Goal: Task Accomplishment & Management: Complete application form

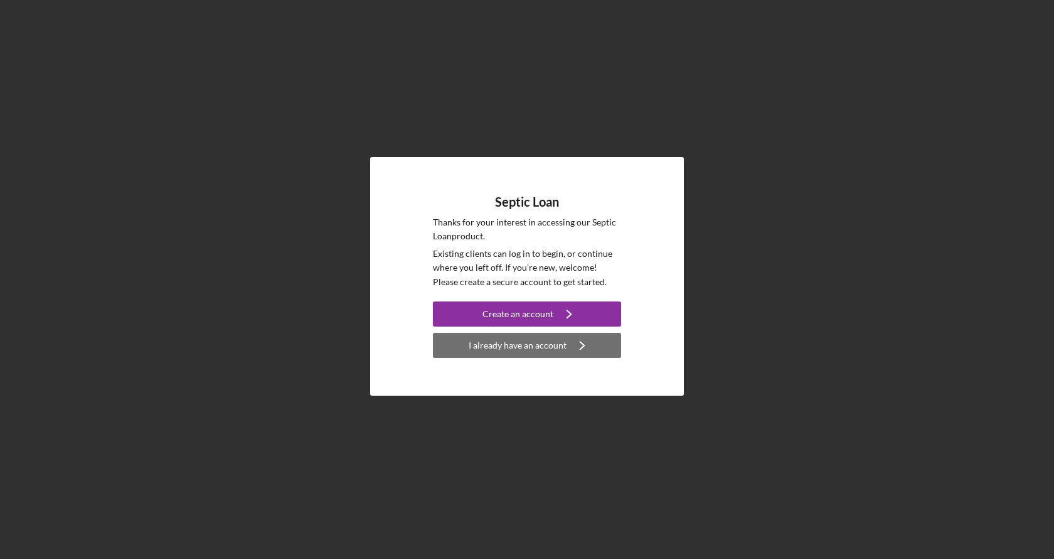
click at [560, 345] on div "I already have an account" at bounding box center [518, 345] width 98 height 25
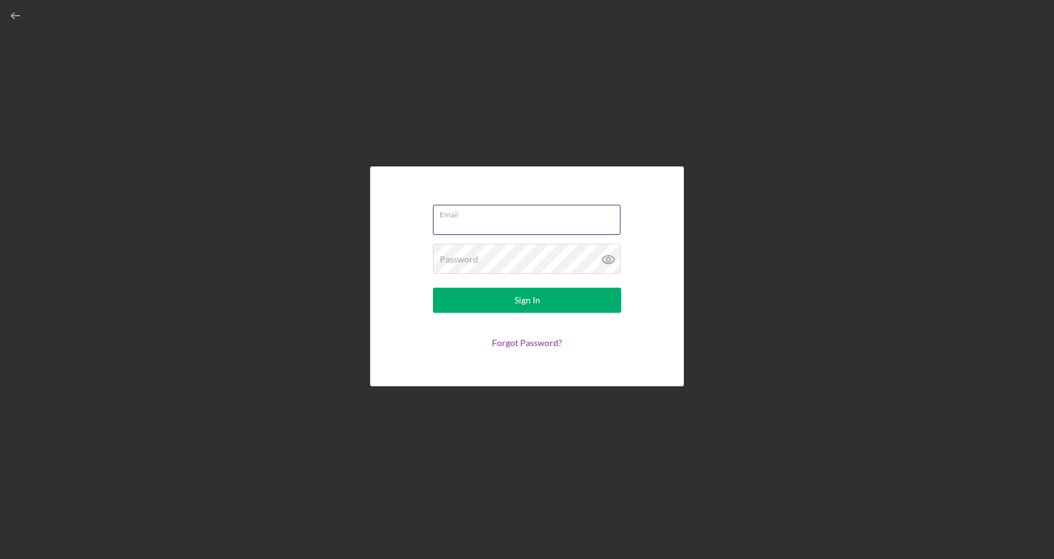
type input "[EMAIL_ADDRESS][DOMAIN_NAME]"
click at [527, 299] on button "Sign In" at bounding box center [527, 299] width 188 height 25
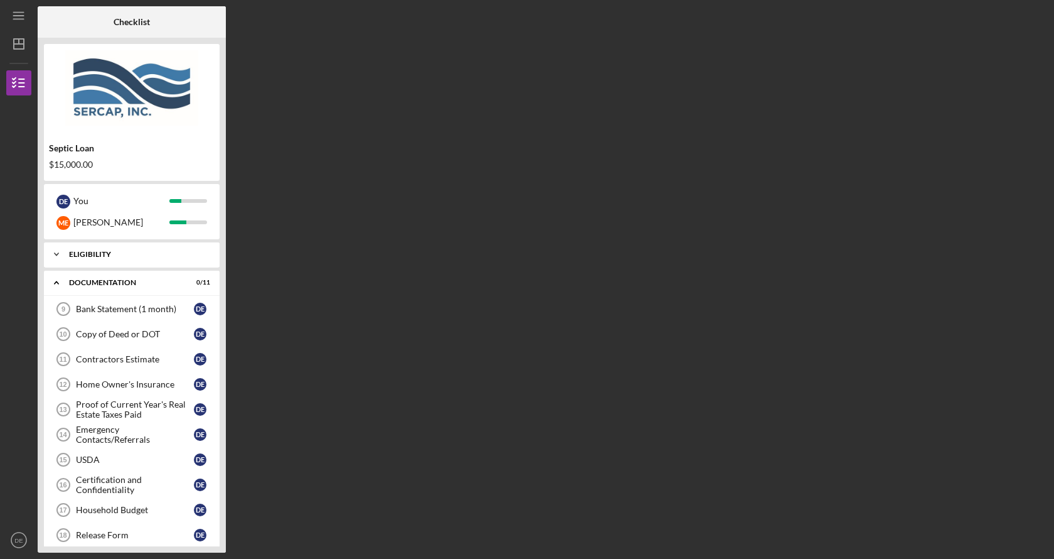
click at [136, 265] on div "Icon/Expander Eligibility 9 / 9" at bounding box center [132, 254] width 176 height 25
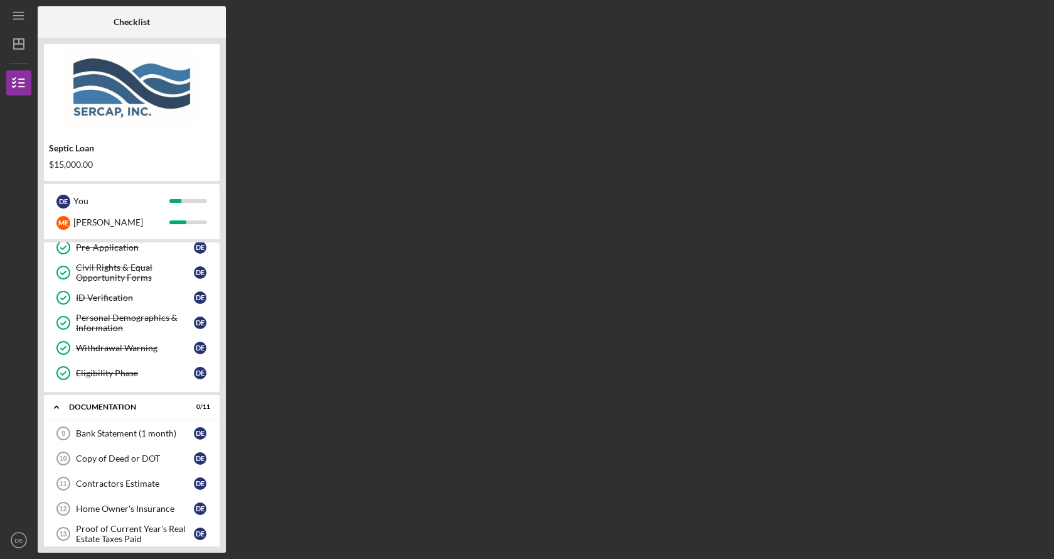
scroll to position [120, 0]
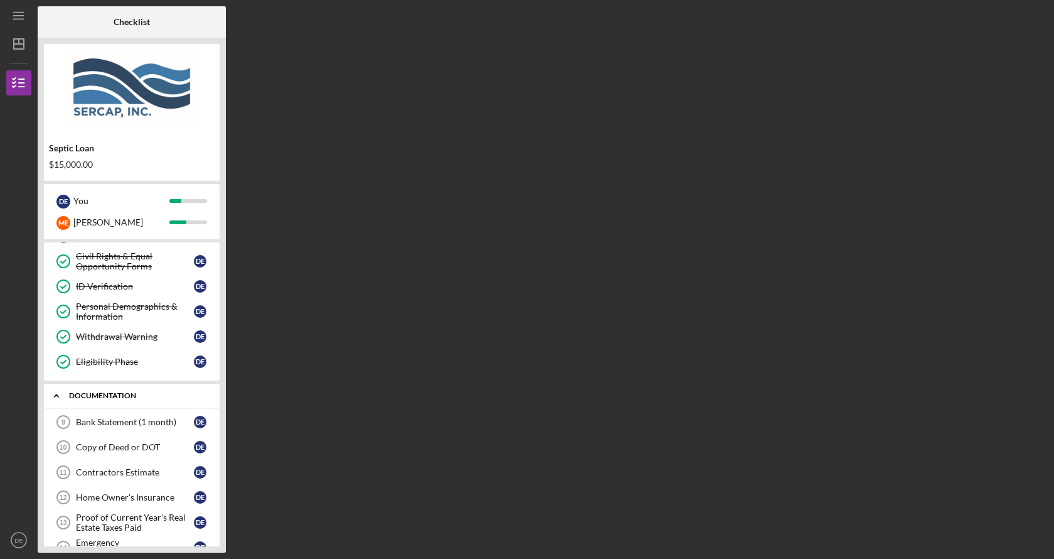
click at [113, 392] on div "Documentation" at bounding box center [136, 396] width 135 height 8
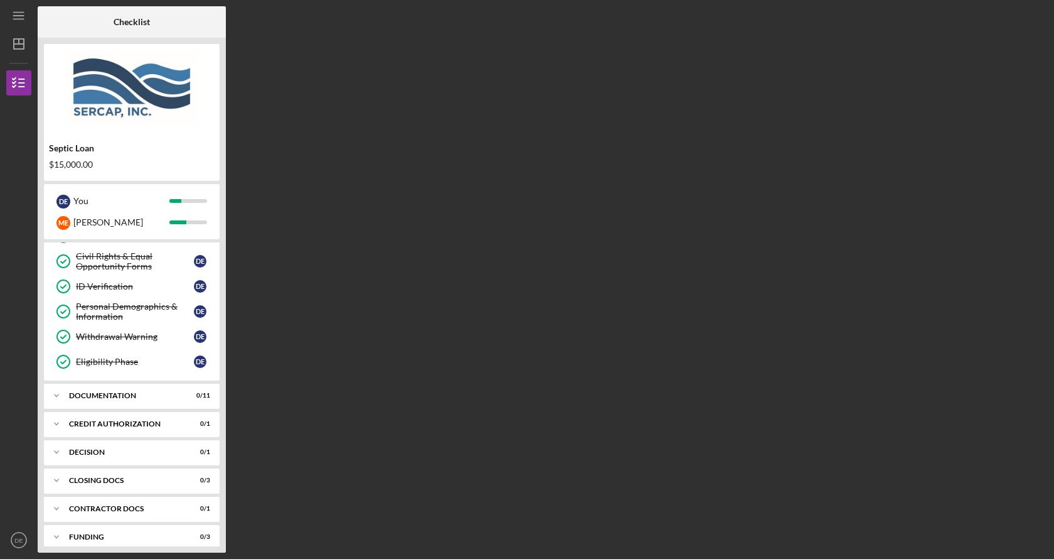
click at [109, 378] on div "Personal Information Personal Information D E Property Eligibility Property Eli…" at bounding box center [132, 264] width 176 height 232
click at [110, 394] on div "Documentation" at bounding box center [136, 396] width 135 height 8
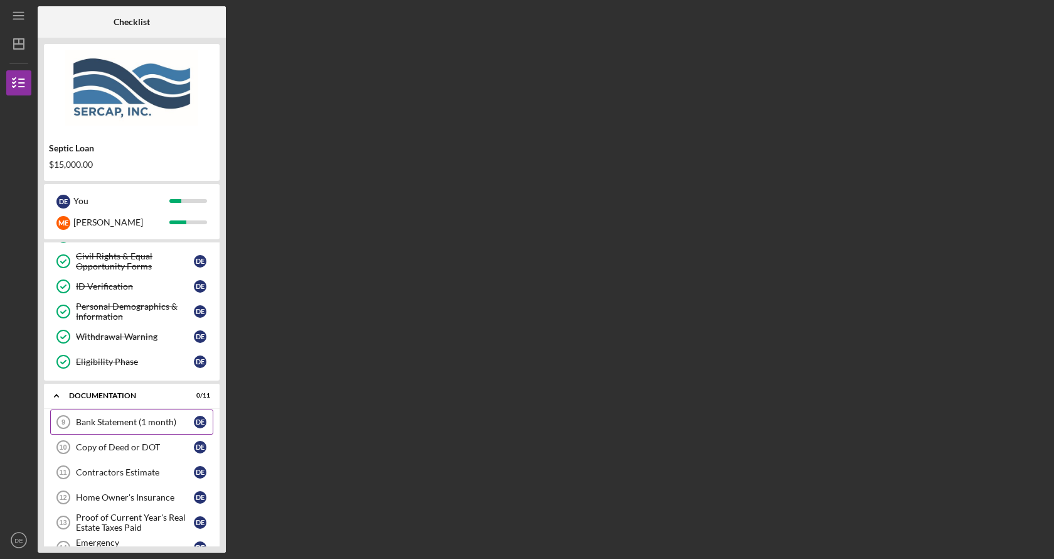
click at [98, 429] on link "Bank Statement (1 month) 9 Bank Statement (1 month) D E" at bounding box center [131, 421] width 163 height 25
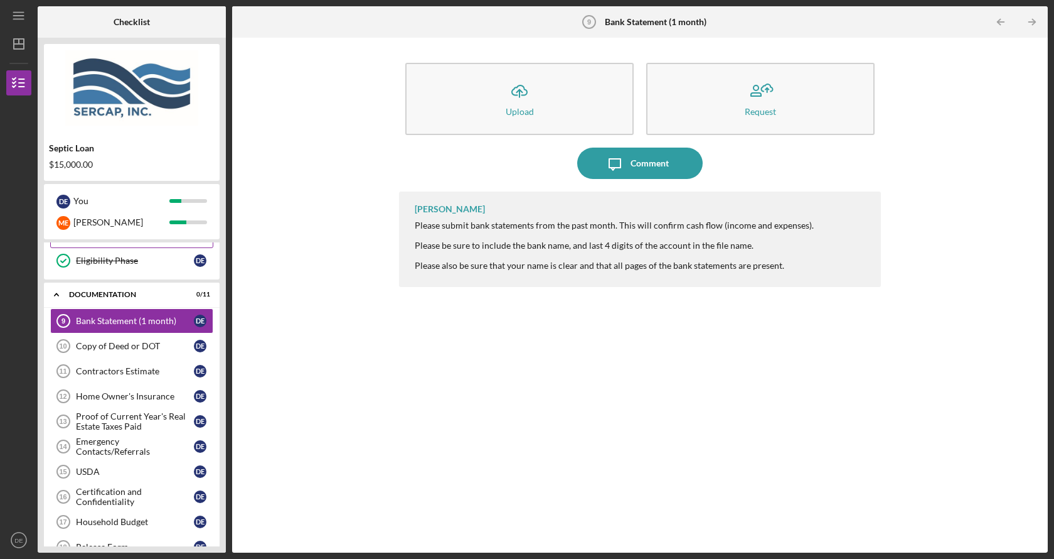
scroll to position [222, 0]
click at [149, 351] on link "Copy of Deed or DOT 10 Copy of Deed or DOT D E" at bounding box center [131, 345] width 163 height 25
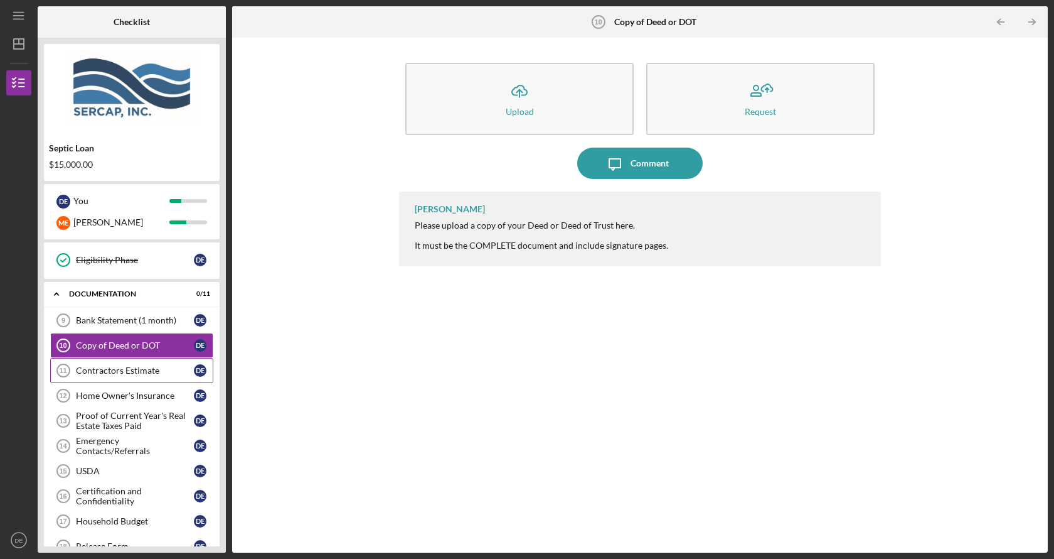
click at [134, 377] on link "Contractors Estimate 11 Contractors Estimate D E" at bounding box center [131, 370] width 163 height 25
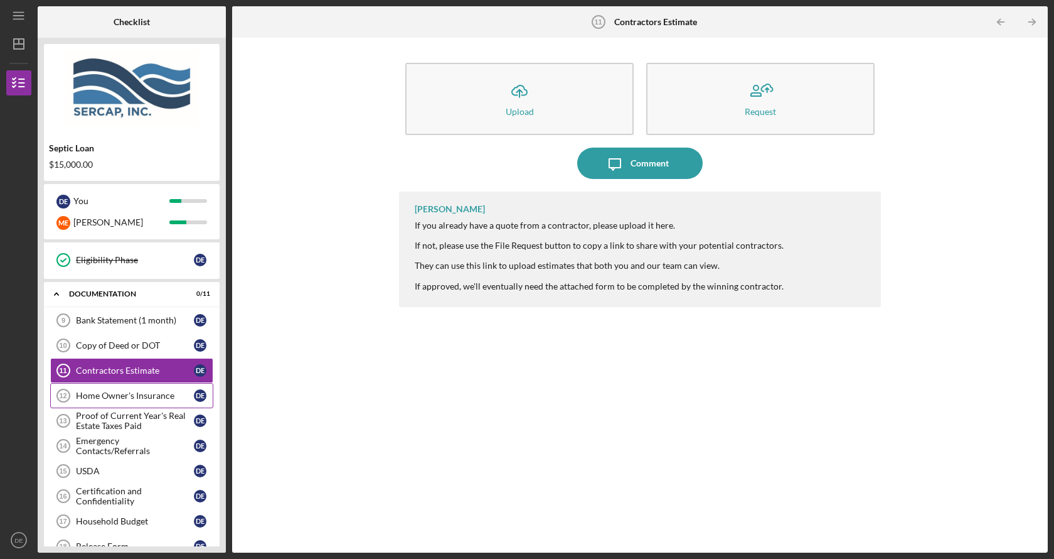
click at [134, 399] on div "Home Owner's Insurance" at bounding box center [135, 395] width 118 height 10
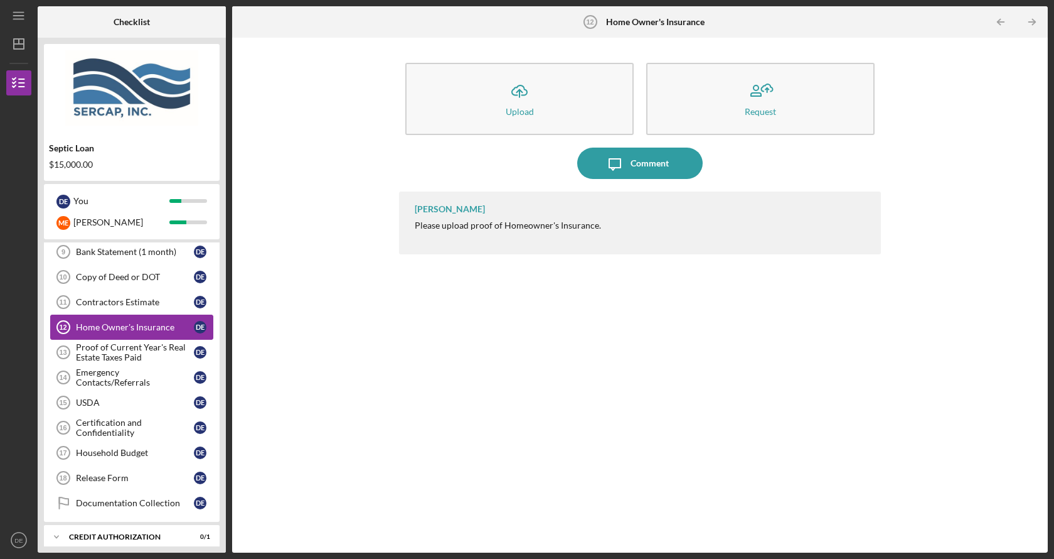
scroll to position [293, 0]
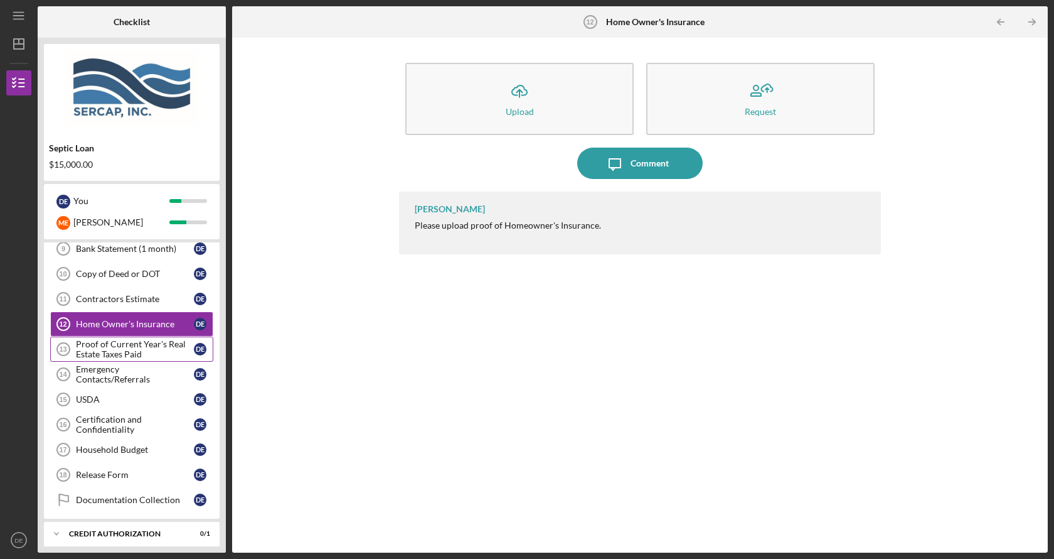
click at [118, 351] on div "Proof of Current Year's Real Estate Taxes Paid" at bounding box center [135, 349] width 118 height 20
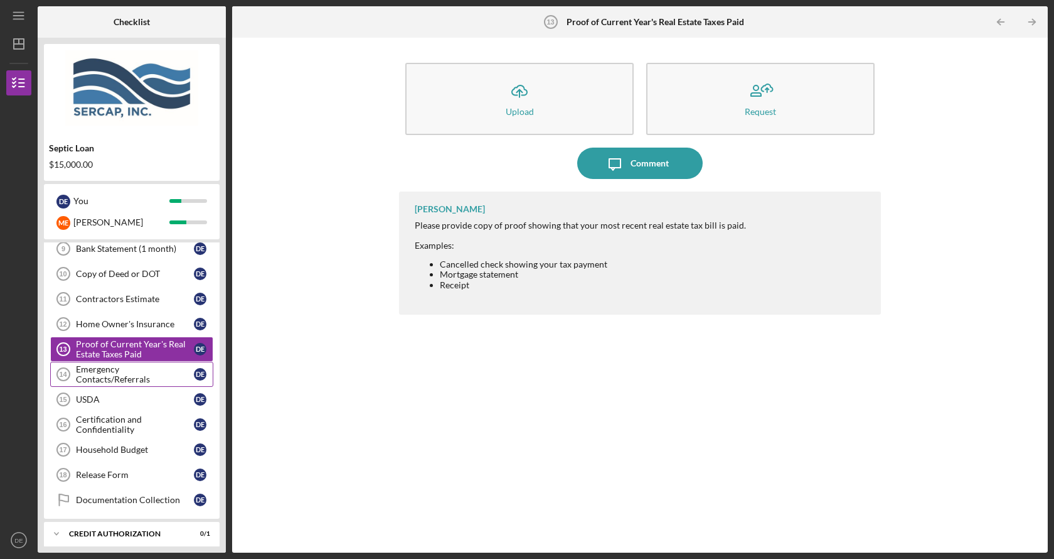
click at [117, 374] on div "Emergency Contacts/Referrals" at bounding box center [135, 374] width 118 height 20
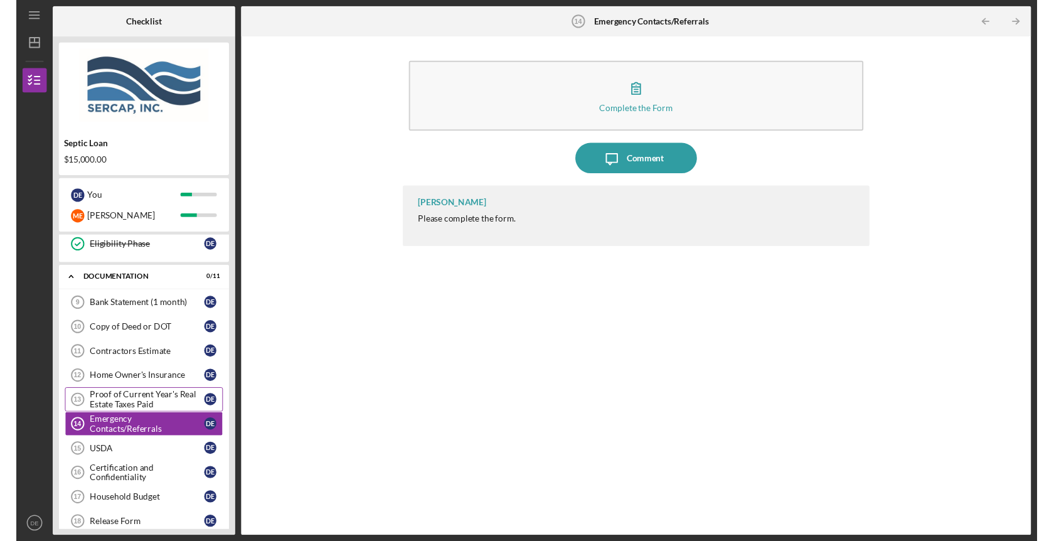
scroll to position [231, 0]
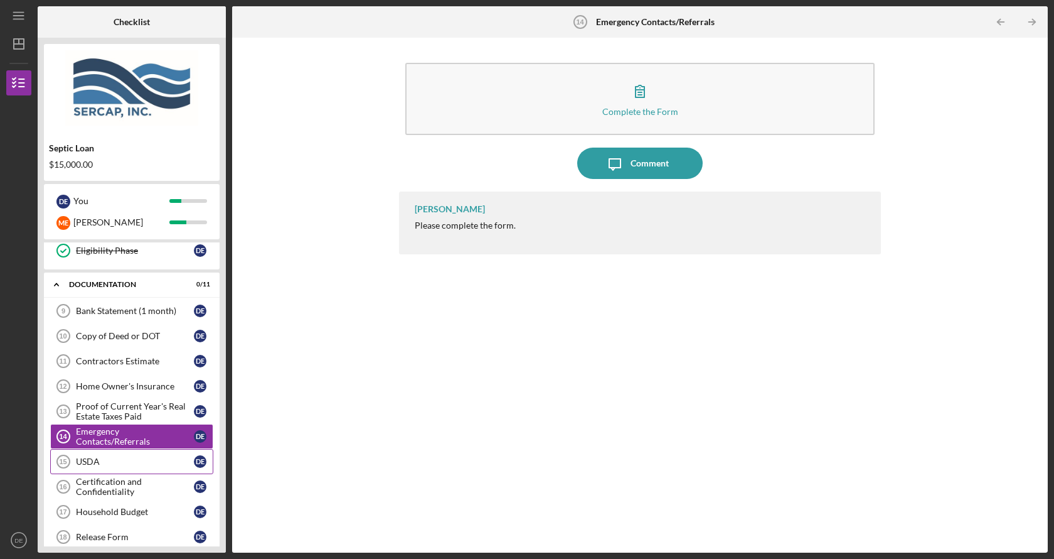
click at [95, 464] on div "USDA" at bounding box center [135, 461] width 118 height 10
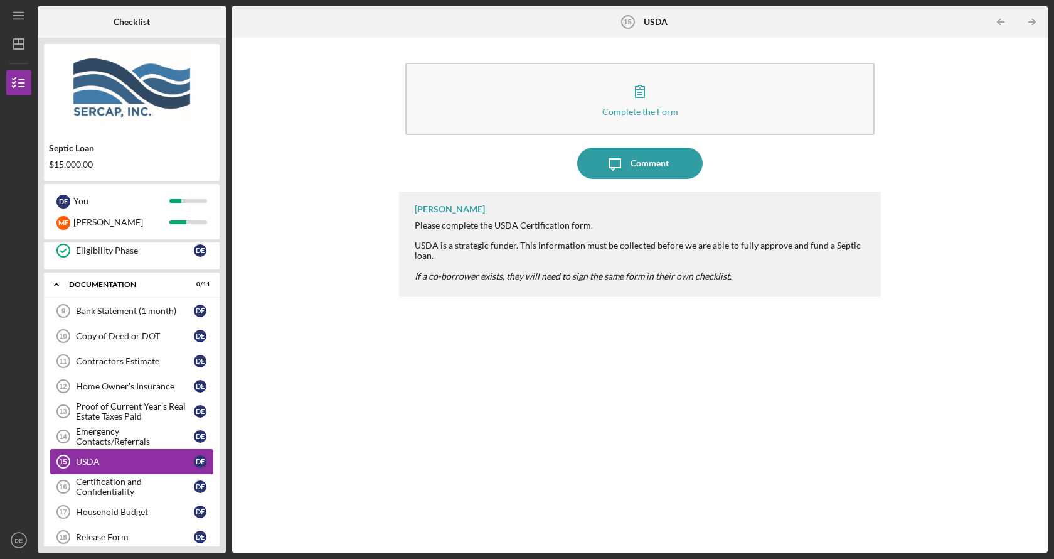
click at [93, 457] on div "USDA" at bounding box center [135, 461] width 118 height 10
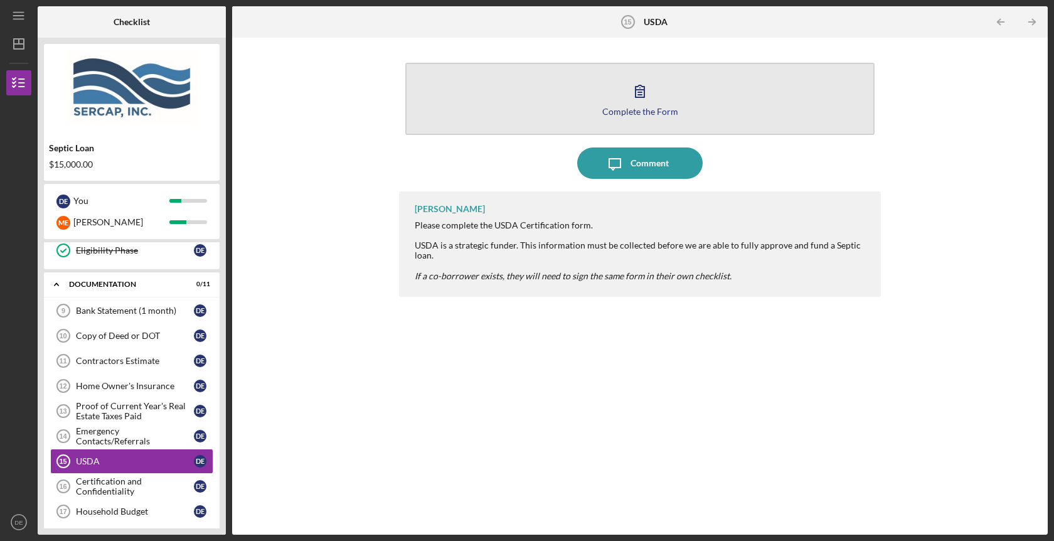
click at [650, 105] on icon "button" at bounding box center [639, 90] width 31 height 31
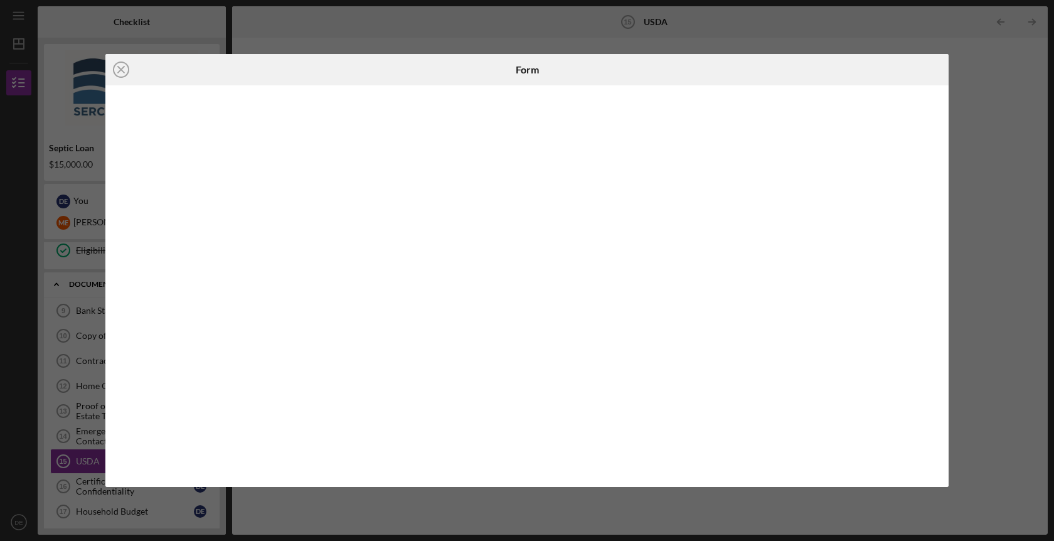
drag, startPoint x: 703, startPoint y: 77, endPoint x: 687, endPoint y: 63, distance: 21.0
click at [687, 63] on div at bounding box center [808, 69] width 281 height 31
drag, startPoint x: 939, startPoint y: 449, endPoint x: 940, endPoint y: 407, distance: 42.1
click at [940, 407] on div at bounding box center [527, 286] width 844 height 402
drag, startPoint x: 940, startPoint y: 407, endPoint x: 939, endPoint y: 381, distance: 25.7
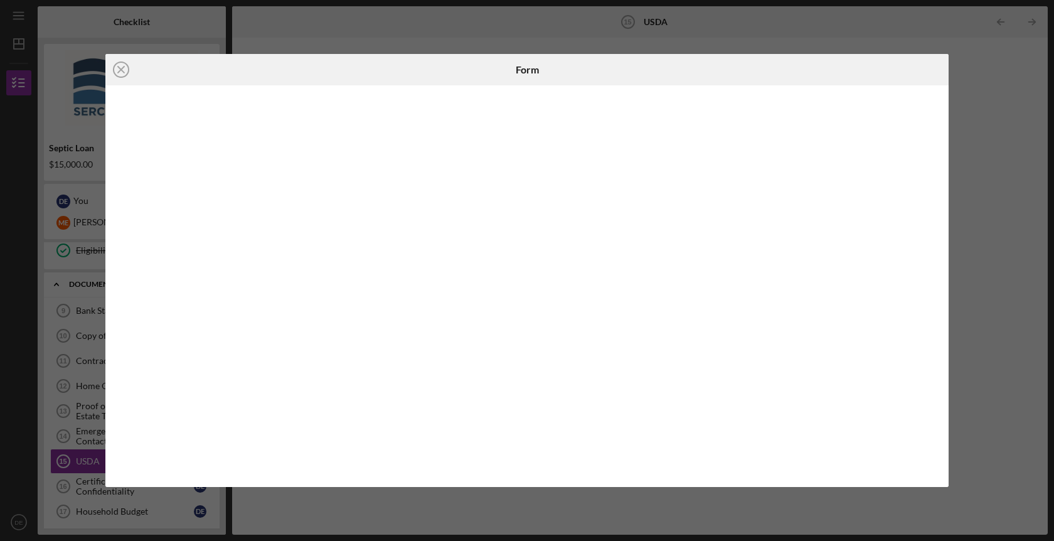
click at [939, 381] on div at bounding box center [527, 286] width 844 height 402
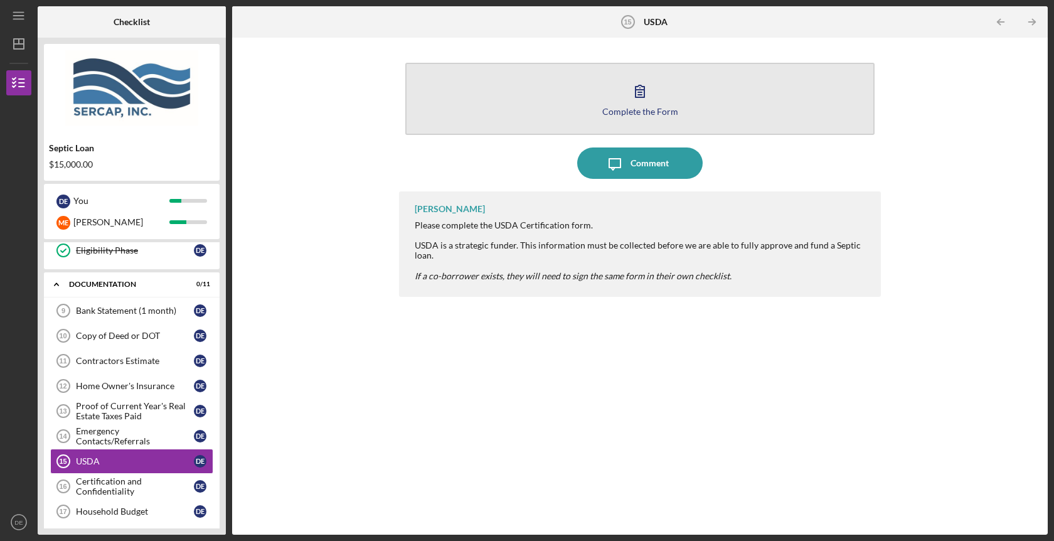
click at [644, 99] on icon "button" at bounding box center [639, 90] width 31 height 31
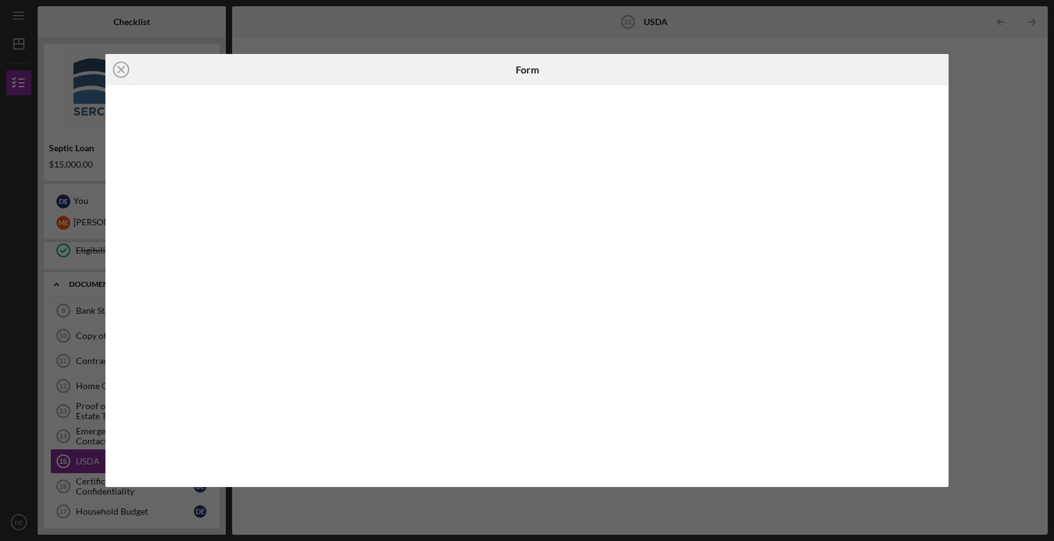
drag, startPoint x: 937, startPoint y: 304, endPoint x: 943, endPoint y: 274, distance: 30.8
click at [943, 274] on div at bounding box center [527, 286] width 844 height 402
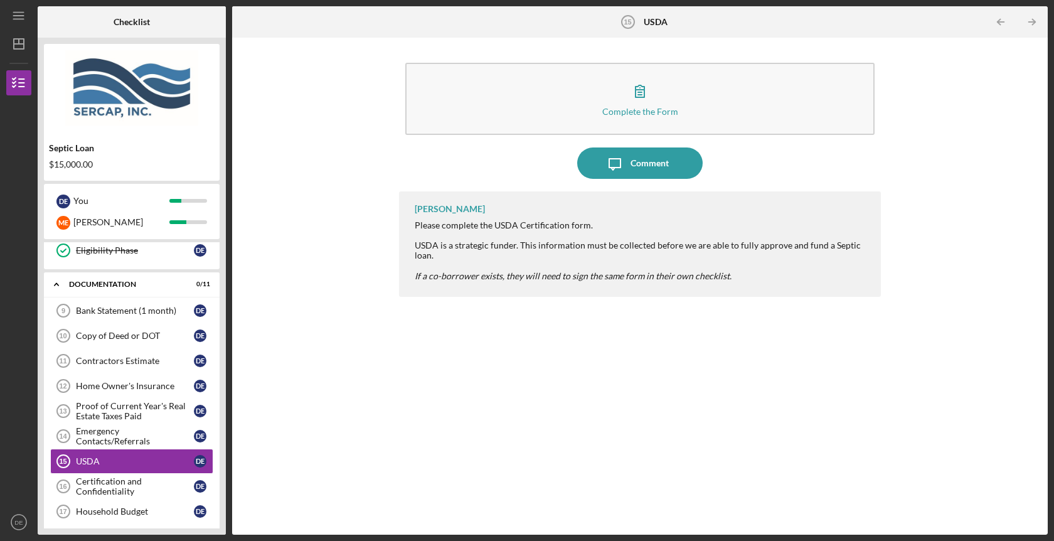
click at [431, 410] on div "Erica Jenkins Please complete the USDA Certification form. USDA is a strategic …" at bounding box center [640, 353] width 482 height 324
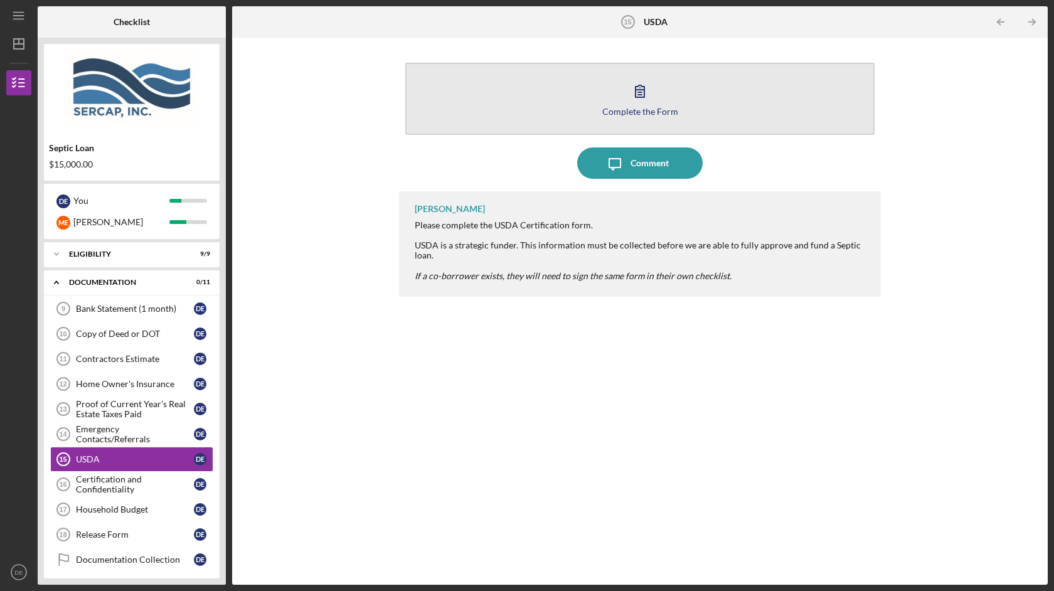
click at [643, 96] on icon "button" at bounding box center [639, 90] width 31 height 31
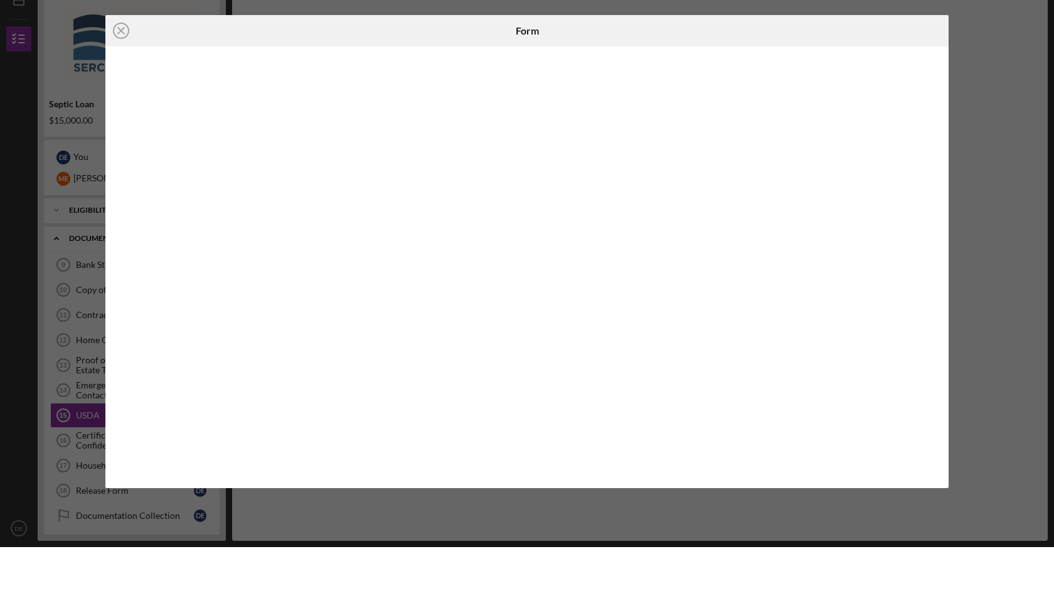
click at [940, 419] on div at bounding box center [527, 311] width 844 height 442
click at [938, 424] on div at bounding box center [527, 311] width 844 height 442
click at [937, 424] on iframe at bounding box center [528, 311] width 820 height 417
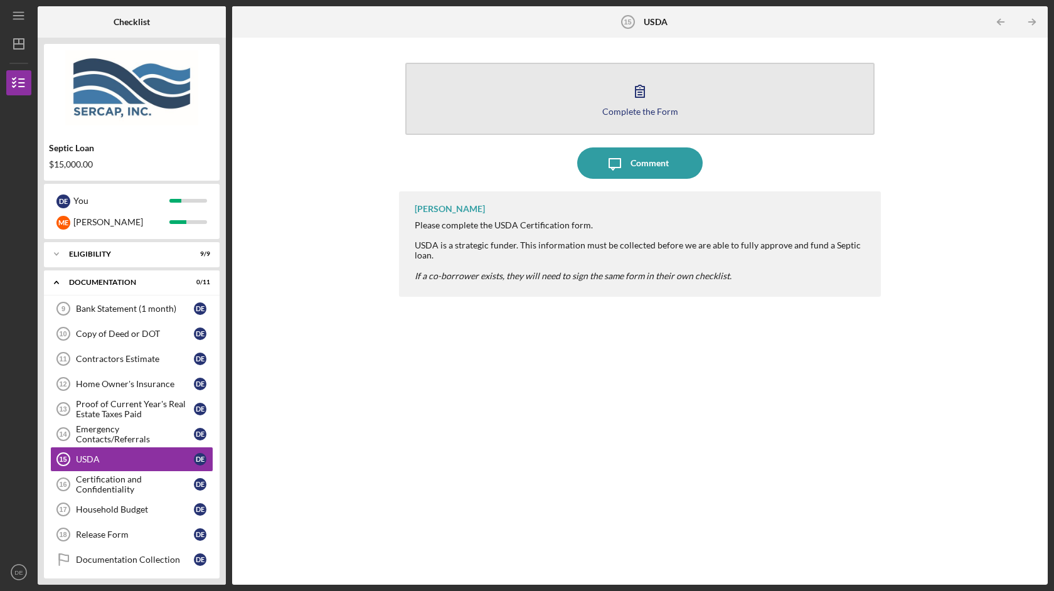
click at [645, 92] on icon "button" at bounding box center [640, 91] width 9 height 12
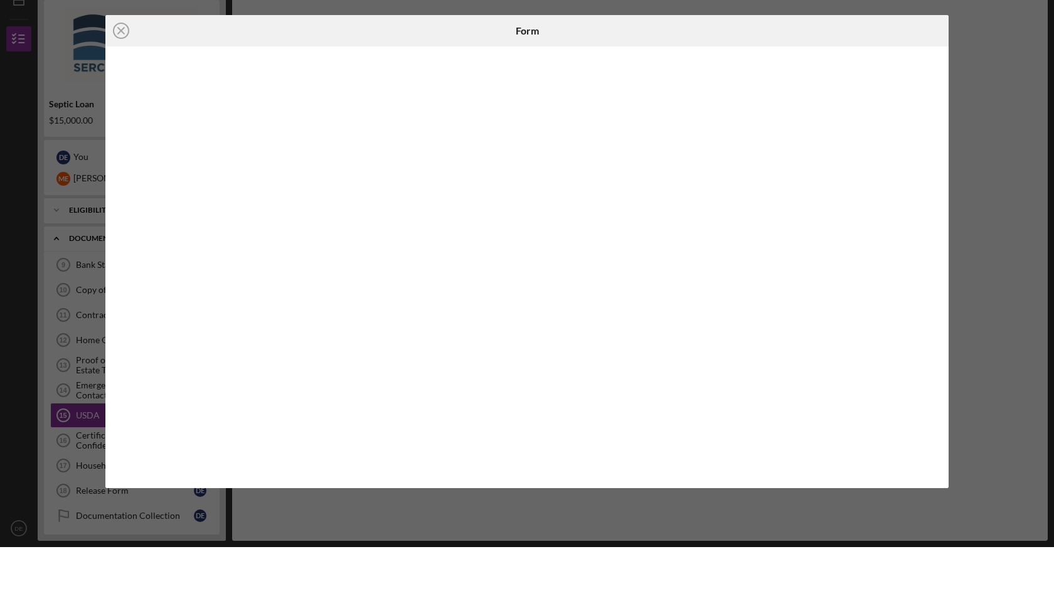
click at [941, 387] on div at bounding box center [527, 311] width 844 height 442
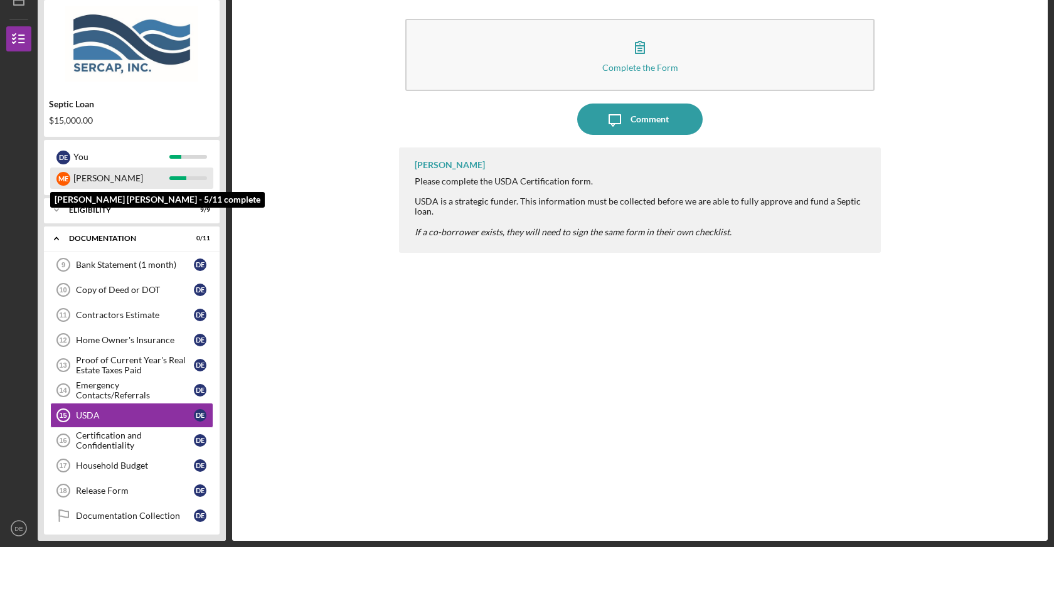
click at [71, 212] on div "M E Mcclain" at bounding box center [131, 222] width 163 height 21
click at [82, 212] on div "[PERSON_NAME]" at bounding box center [121, 222] width 96 height 21
click at [60, 216] on div "M E" at bounding box center [63, 223] width 14 height 14
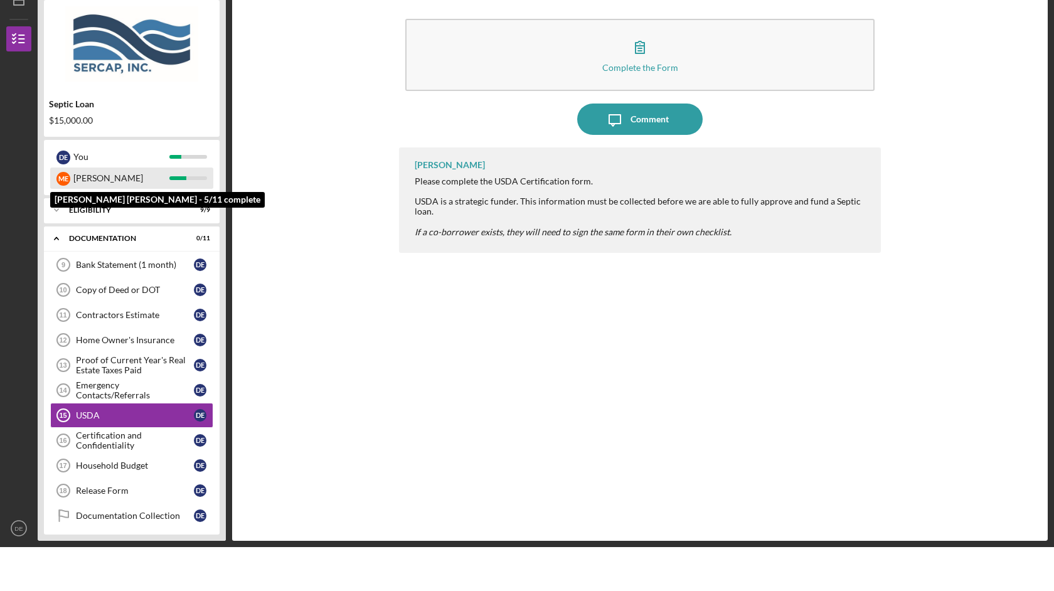
click at [186, 212] on div "M E Mcclain" at bounding box center [131, 222] width 163 height 21
click at [186, 220] on div at bounding box center [177, 222] width 17 height 4
click at [197, 212] on div "M E Mcclain" at bounding box center [131, 222] width 163 height 21
click at [198, 212] on div "M E Mcclain" at bounding box center [131, 222] width 163 height 21
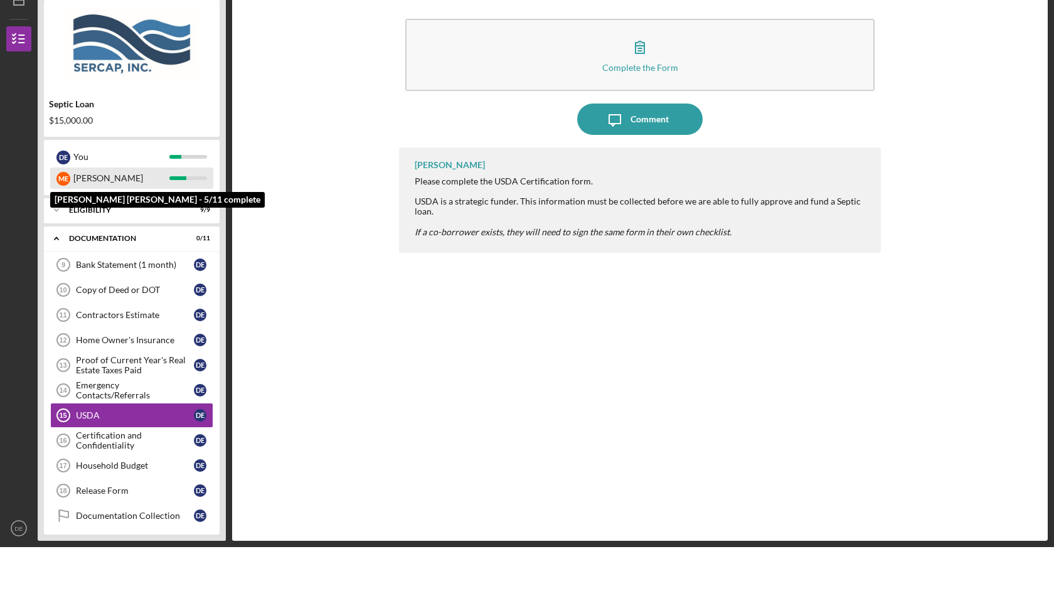
click at [130, 212] on div "[PERSON_NAME]" at bounding box center [121, 222] width 96 height 21
click at [122, 212] on div "[PERSON_NAME]" at bounding box center [121, 222] width 96 height 21
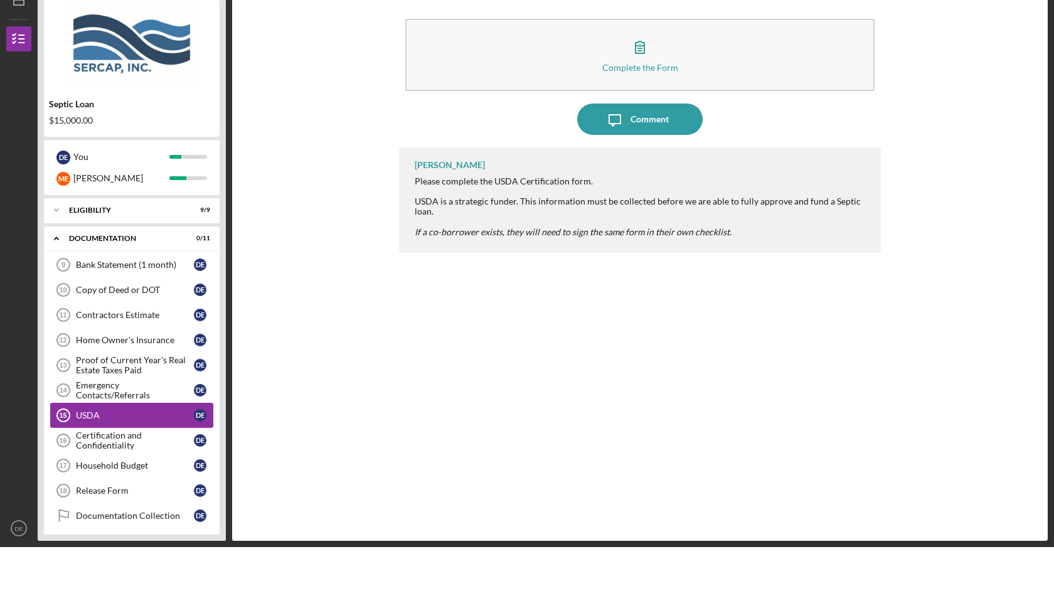
click at [130, 454] on div "USDA" at bounding box center [135, 459] width 118 height 10
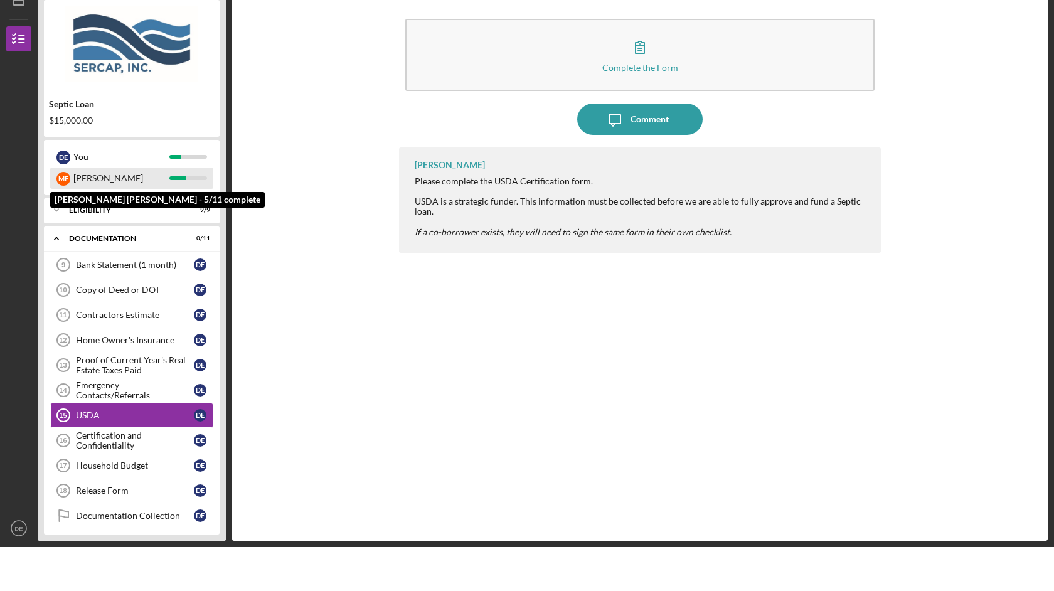
click at [111, 212] on div "[PERSON_NAME]" at bounding box center [121, 222] width 96 height 21
click at [128, 212] on div "[PERSON_NAME]" at bounding box center [121, 222] width 96 height 21
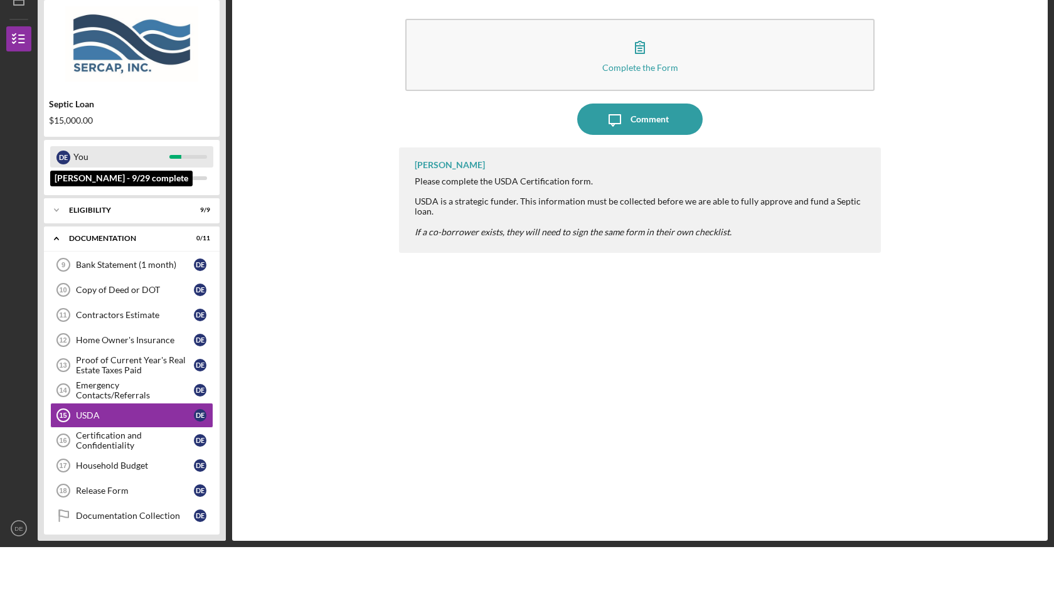
click at [172, 190] on div "D E You" at bounding box center [131, 200] width 163 height 21
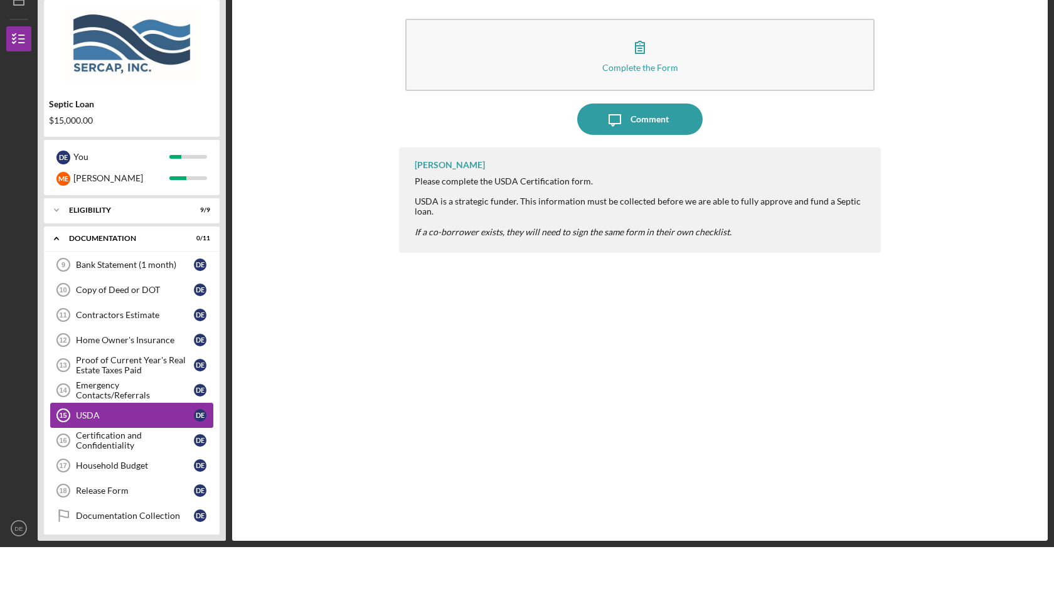
click at [158, 447] on link "USDA 15 USDA D E" at bounding box center [131, 459] width 163 height 25
click at [169, 422] on link "Emergency Contacts/Referrals 14 Emergency Contacts/Referrals D E" at bounding box center [131, 434] width 163 height 25
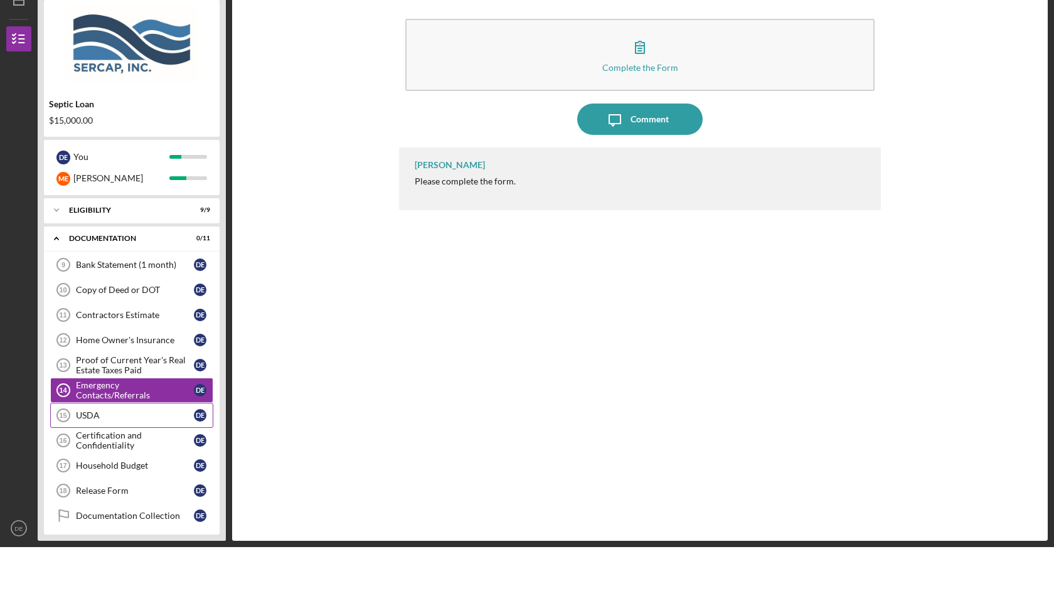
click at [169, 454] on div "USDA" at bounding box center [135, 459] width 118 height 10
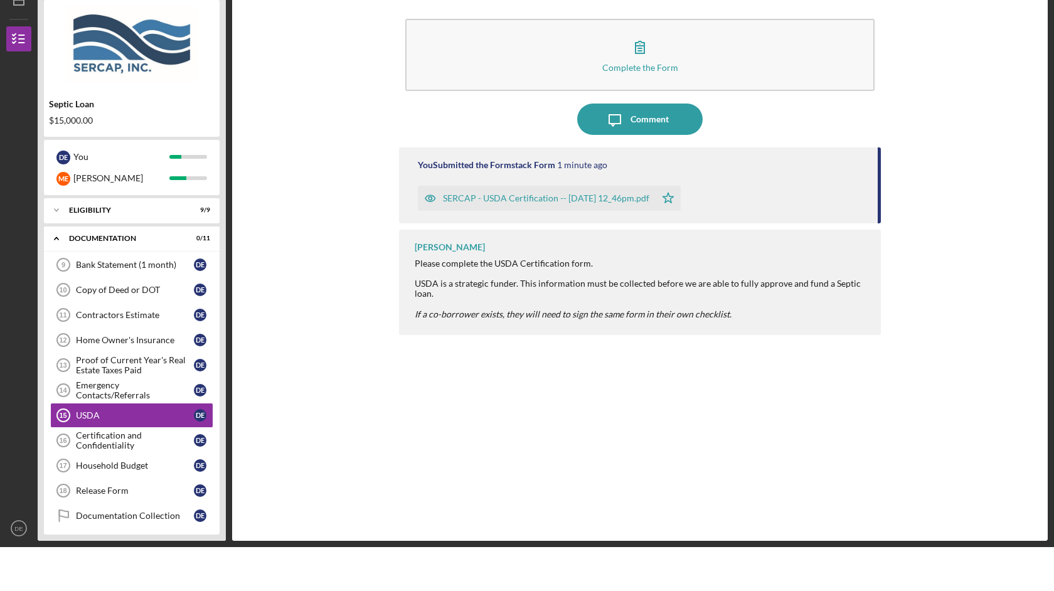
click at [271, 44] on div "Complete the Form Form Icon/Message Comment You Submitted the Formstack Form 1 …" at bounding box center [639, 311] width 803 height 535
click at [124, 474] on div "Certification and Confidentiality" at bounding box center [135, 484] width 118 height 20
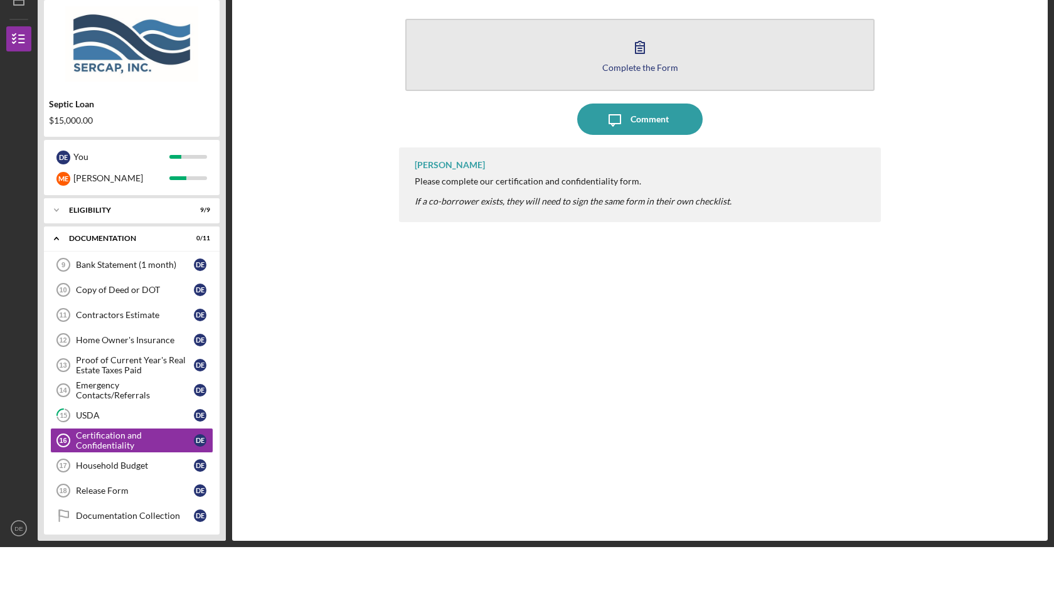
click at [628, 75] on icon "button" at bounding box center [639, 90] width 31 height 31
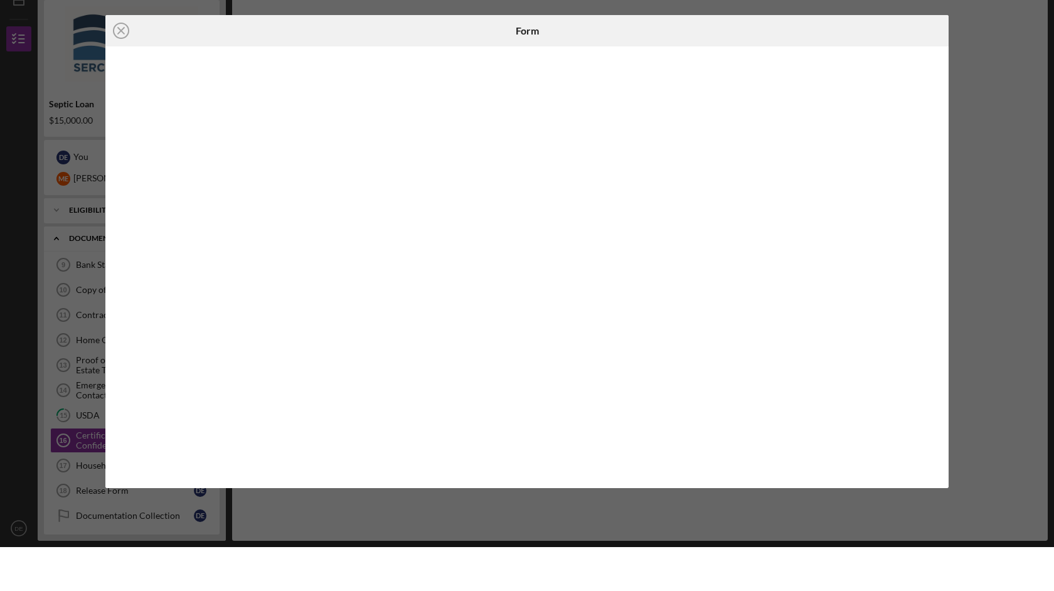
click at [572, 450] on div "Icon/Close Form" at bounding box center [527, 295] width 1054 height 591
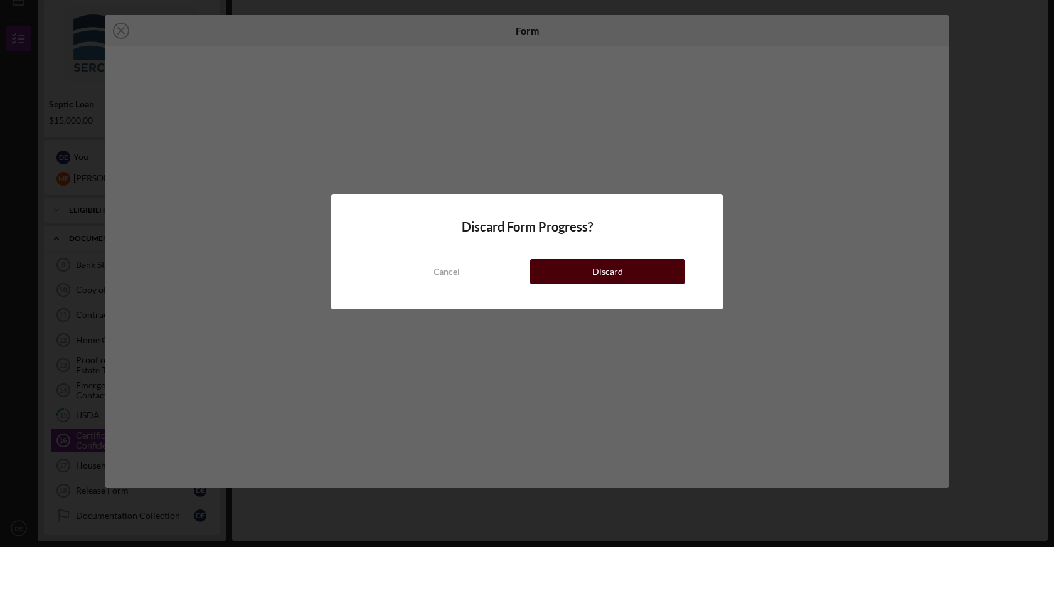
click at [562, 303] on button "Discard" at bounding box center [607, 315] width 155 height 25
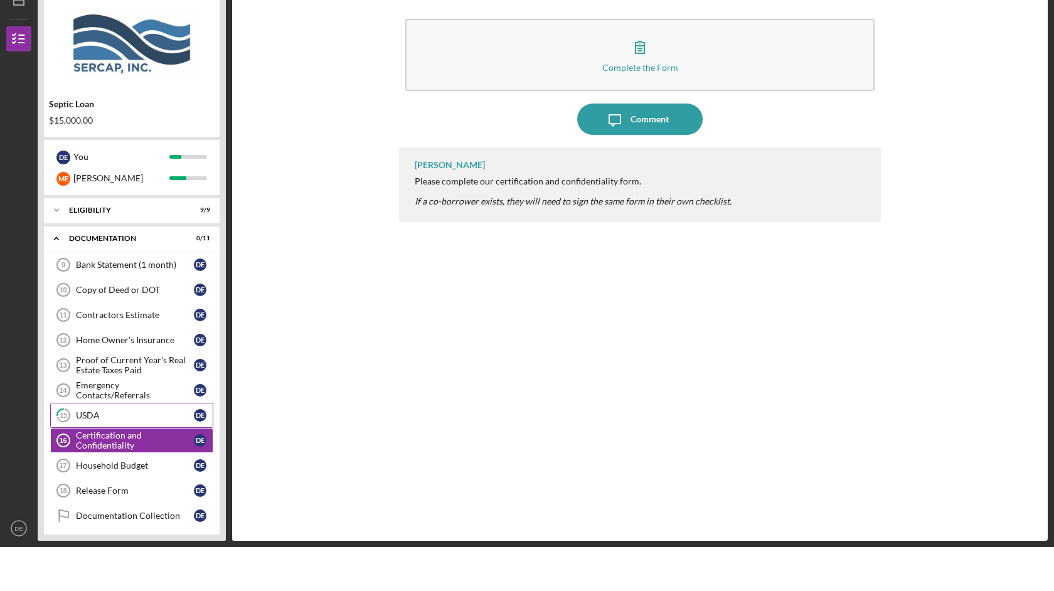
click at [144, 454] on div "USDA" at bounding box center [135, 459] width 118 height 10
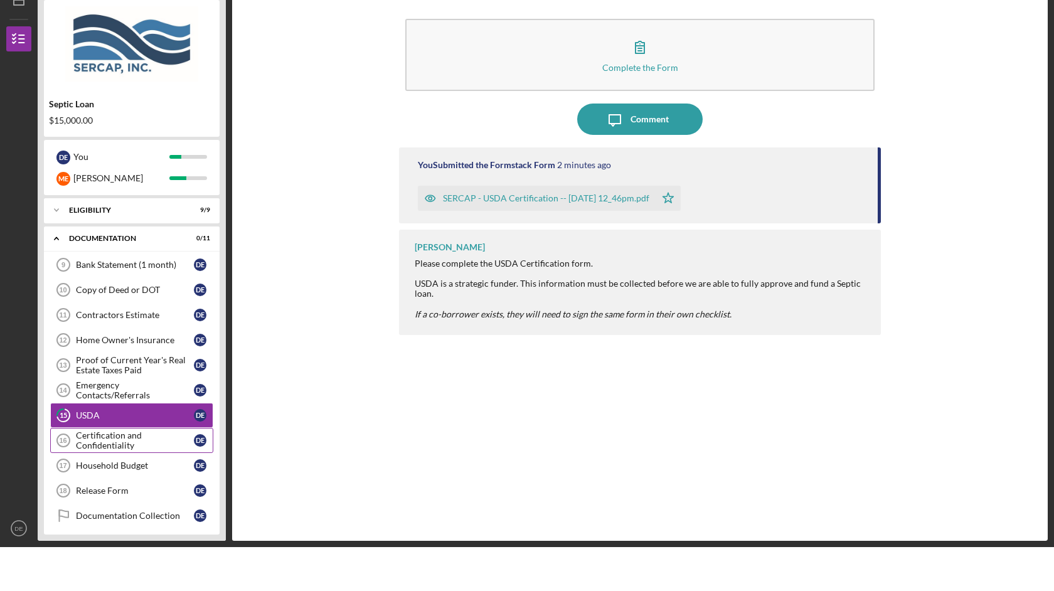
click at [146, 474] on div "Certification and Confidentiality" at bounding box center [135, 484] width 118 height 20
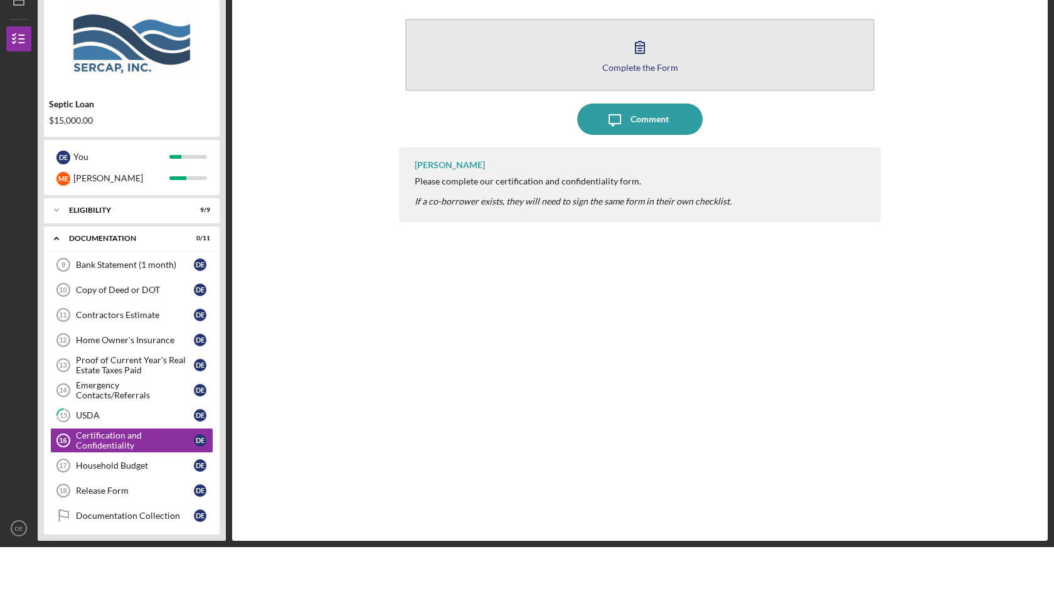
click at [653, 107] on div "Complete the Form" at bounding box center [641, 111] width 76 height 9
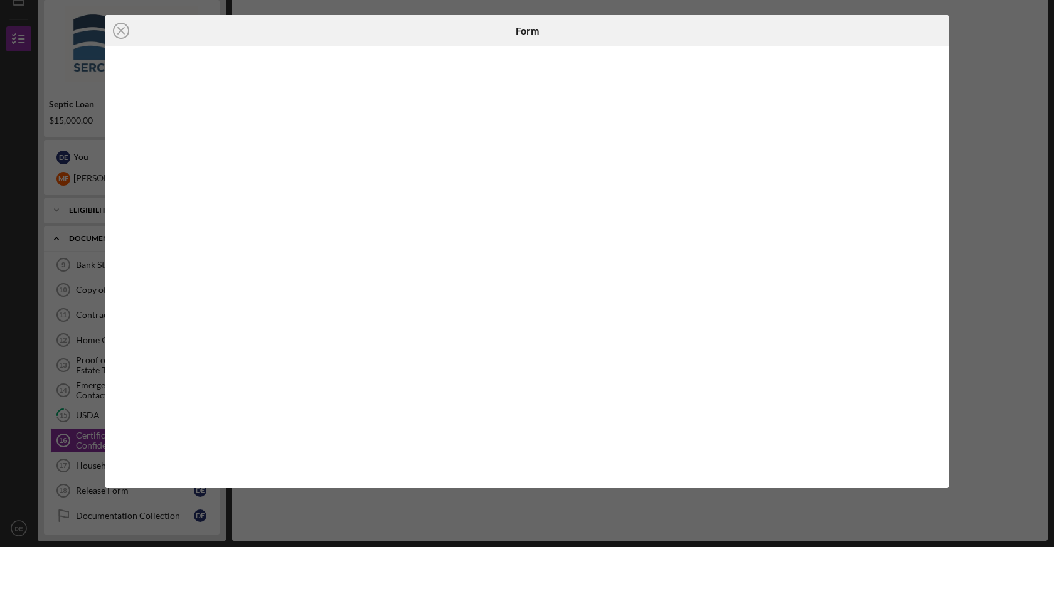
click at [933, 432] on div at bounding box center [527, 311] width 844 height 442
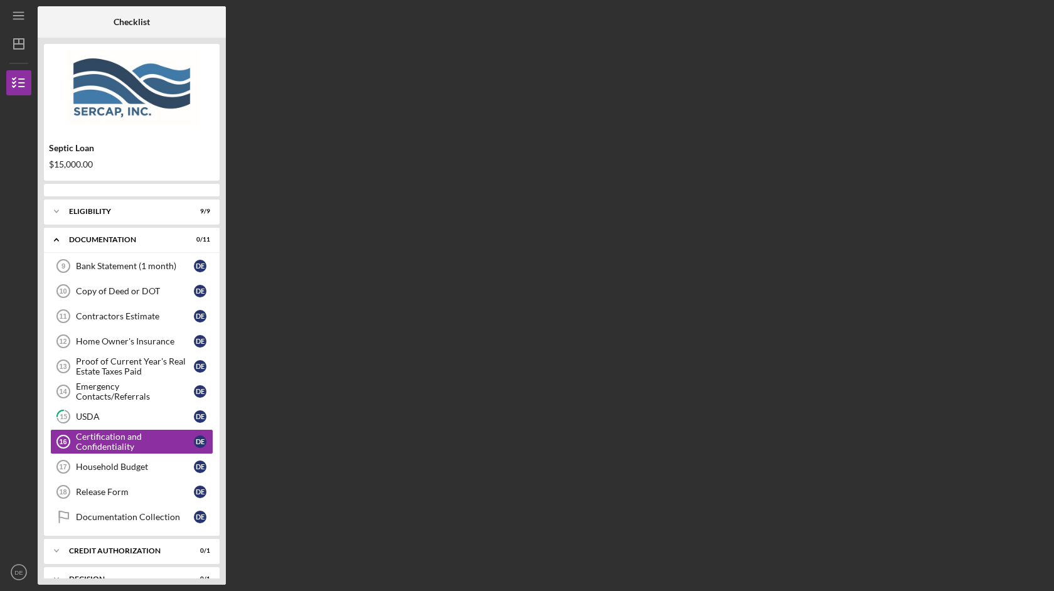
scroll to position [53, 0]
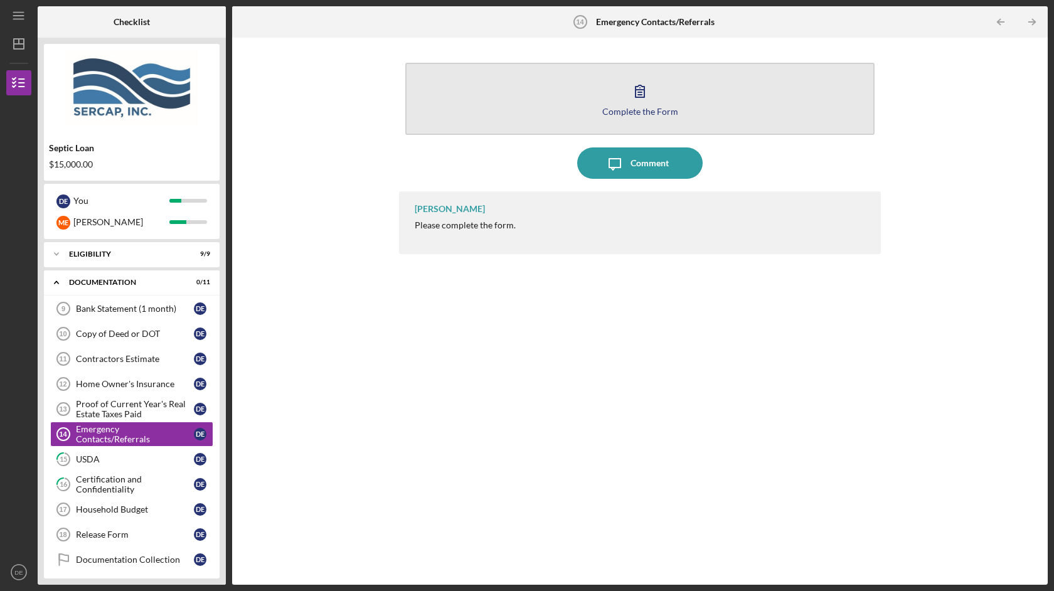
click at [643, 99] on icon "button" at bounding box center [639, 90] width 31 height 31
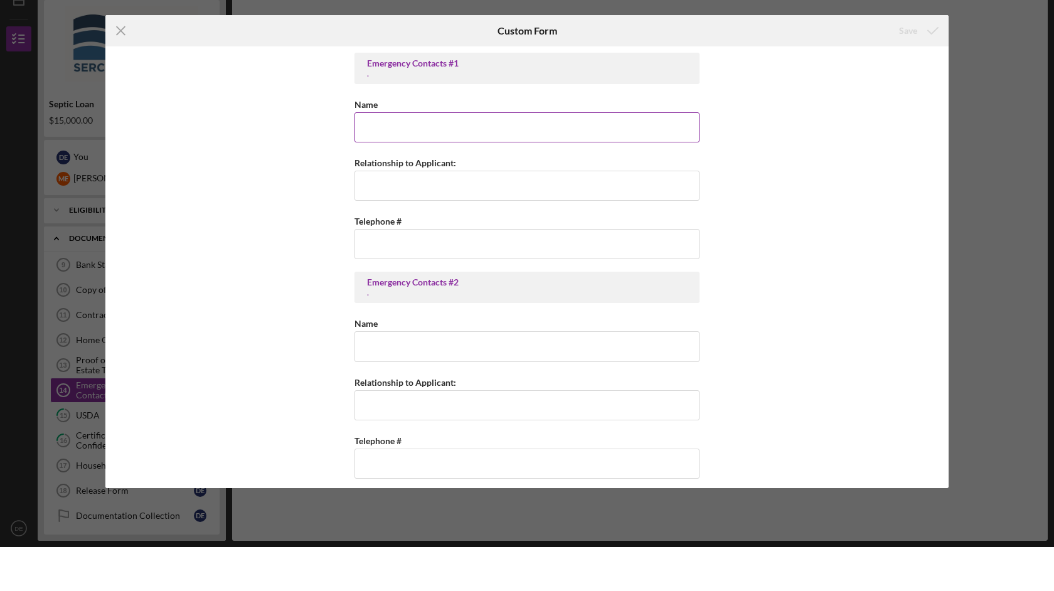
type input "m"
type input "Mcclain Evers"
click at [385, 215] on input "Relationship to Applicant:" at bounding box center [527, 230] width 345 height 30
type input "Spouse"
type input "(4##) ###-####"
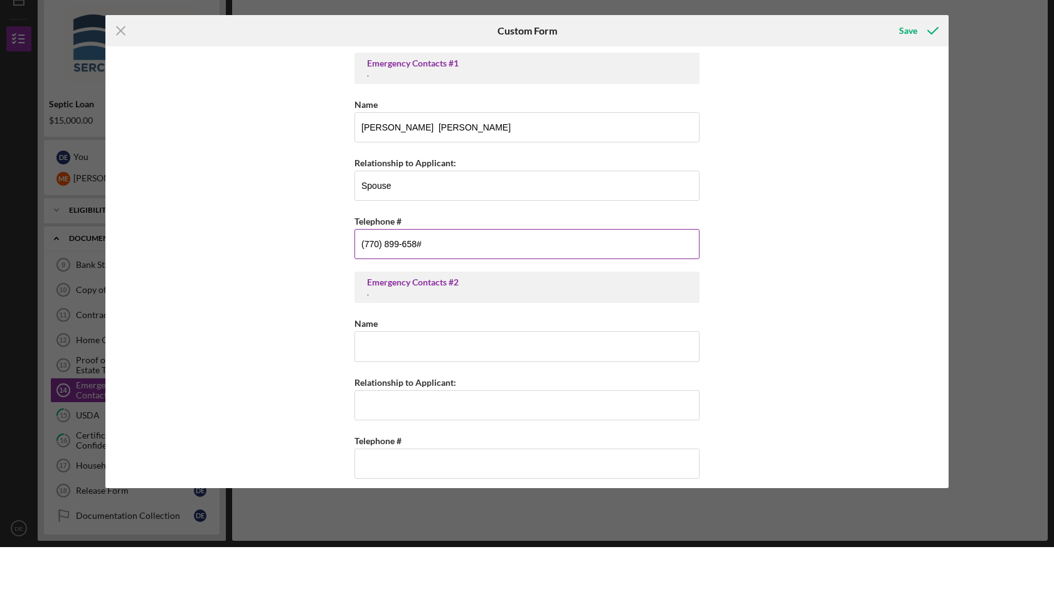
type input "(770) 899-6584"
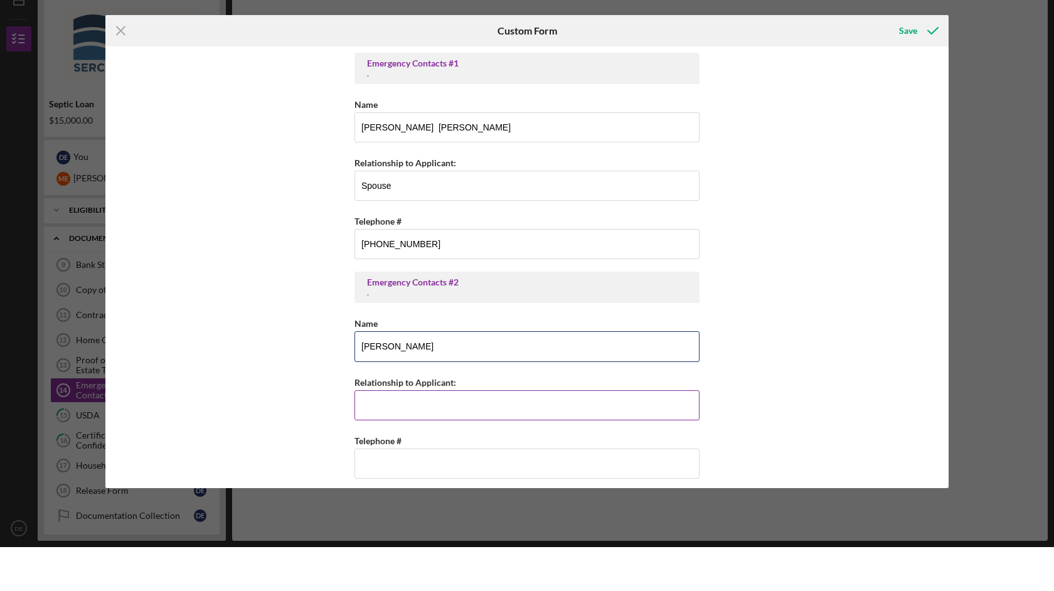
type input "Joyce Starks"
click at [412, 434] on input "Relationship to Applicant:" at bounding box center [527, 449] width 345 height 30
type input "Sister"
drag, startPoint x: 778, startPoint y: 410, endPoint x: 779, endPoint y: 391, distance: 18.8
click at [778, 397] on div "Emergency Contacts #1 . Name Mcclain Evers Relationship to Applicant: Spouse Te…" at bounding box center [527, 311] width 844 height 442
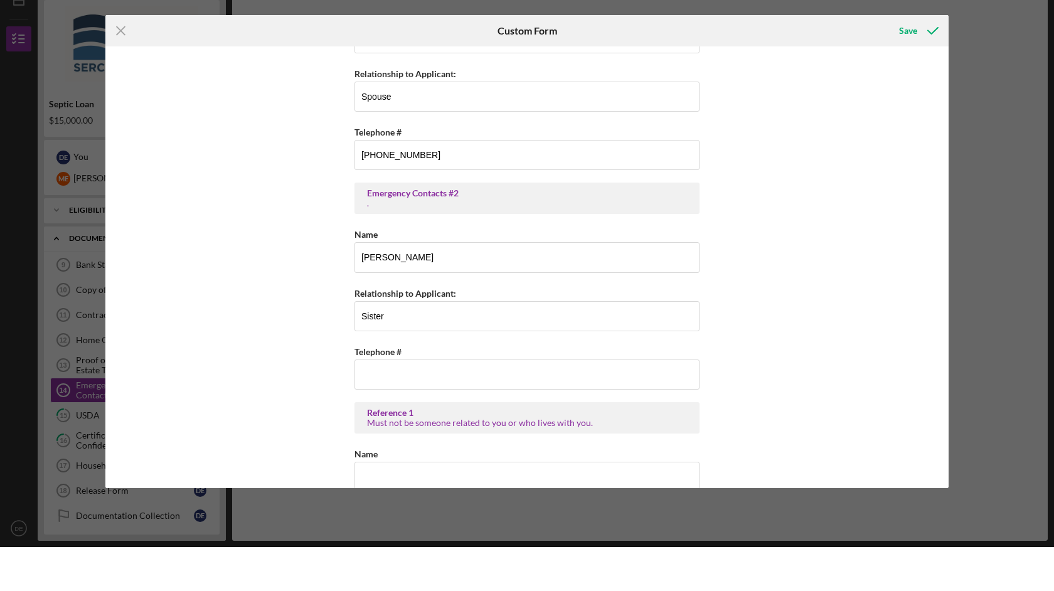
scroll to position [92, 0]
type input "(352) 278-8703"
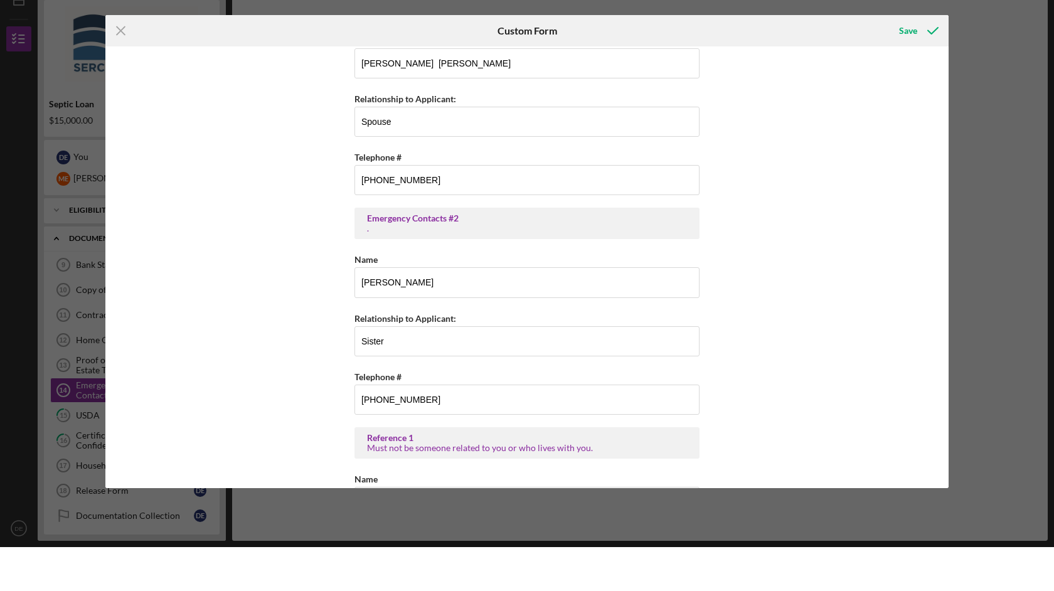
scroll to position [23, 0]
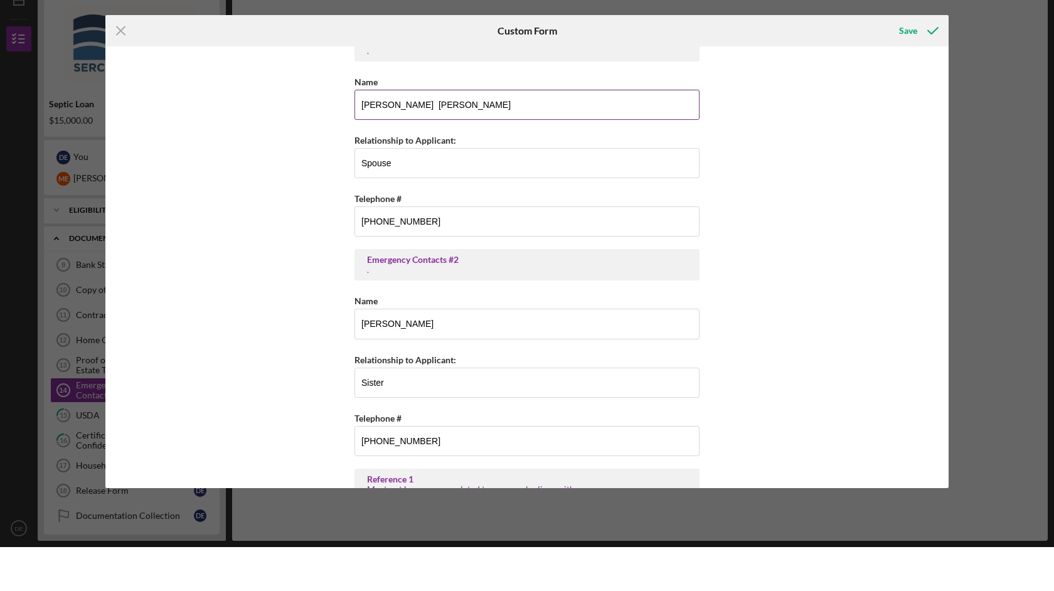
click at [455, 134] on input "Mcclain Evers" at bounding box center [527, 149] width 345 height 30
type input "M"
type input "Thysherica Starks"
click at [392, 192] on input "Spouse" at bounding box center [527, 207] width 345 height 30
type input "S"
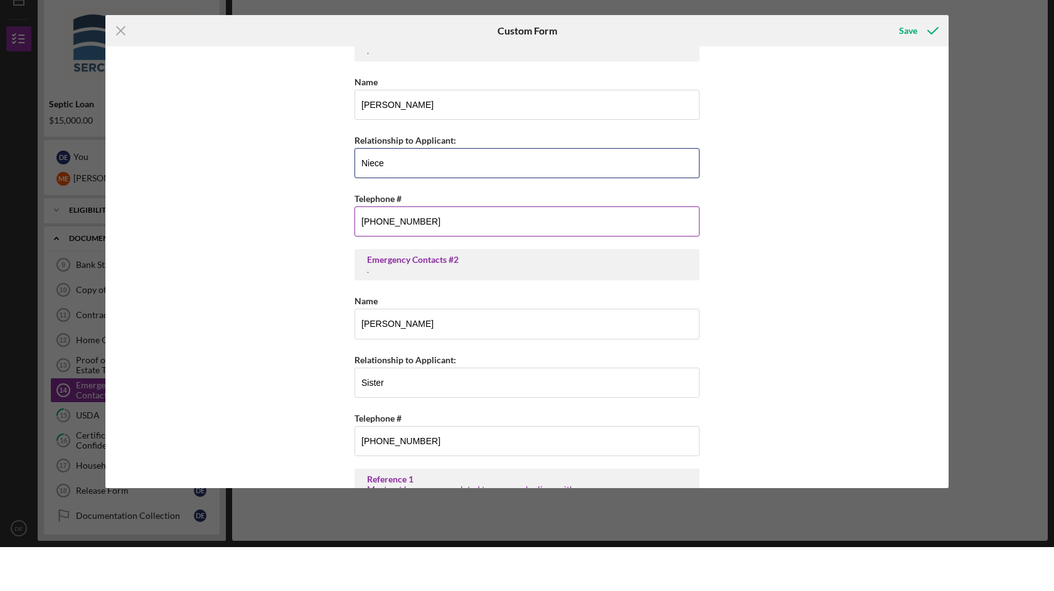
type input "Niece"
click at [431, 250] on input "(770) 899-6584" at bounding box center [527, 265] width 345 height 30
type input "(7##) ###-####"
type input "(321) 418-2427"
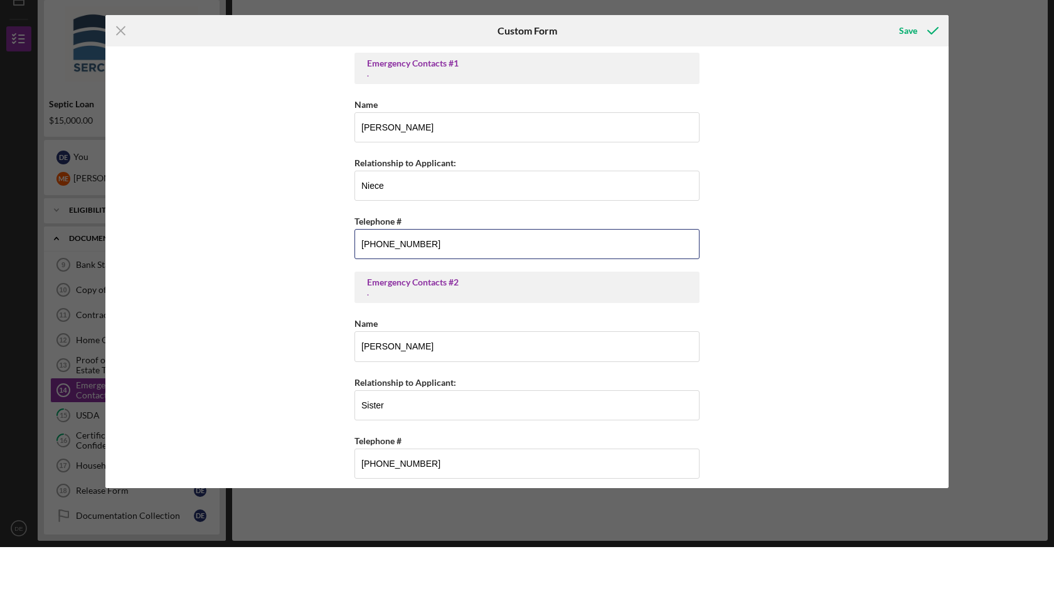
scroll to position [0, 0]
click at [387, 215] on input "Niece" at bounding box center [527, 230] width 345 height 30
type input "N"
click at [437, 156] on input "Thysherica Starks" at bounding box center [527, 171] width 345 height 30
type input "T"
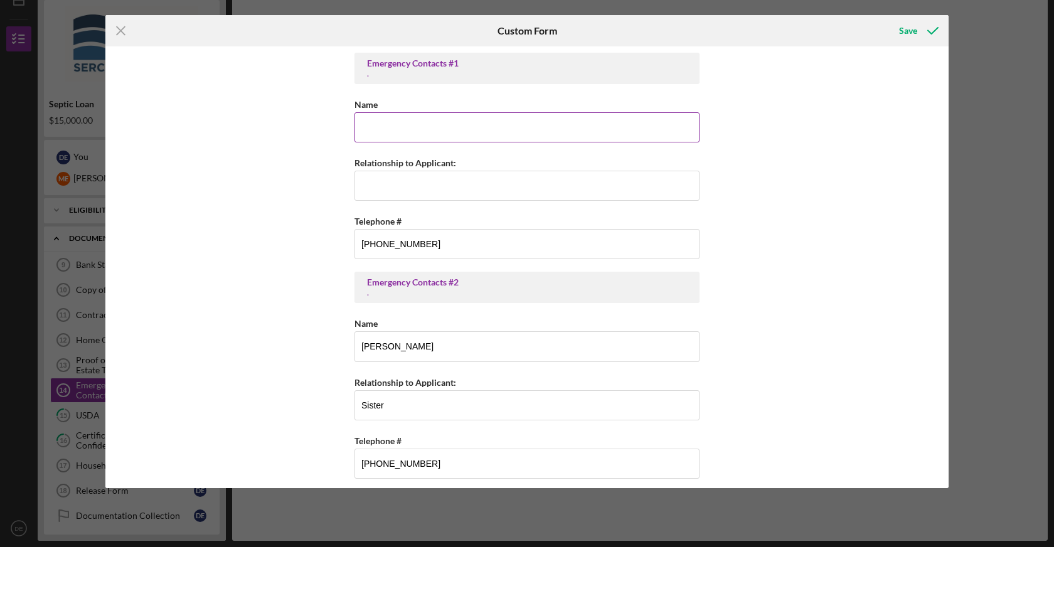
click at [437, 156] on input "Name" at bounding box center [527, 171] width 345 height 30
type input "Brenda Wade"
click at [411, 215] on input "Relationship to Applicant:" at bounding box center [527, 230] width 345 height 30
type input "Friend"
click at [426, 273] on input "(321) 418-2427" at bounding box center [527, 288] width 345 height 30
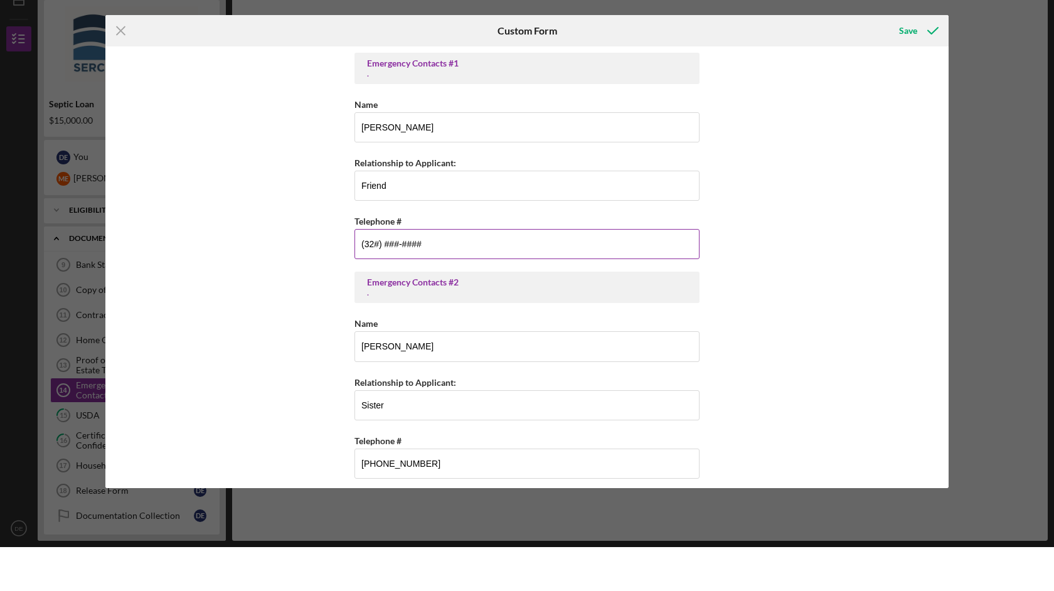
type input "(3##) ###-####"
type input "(404) 310-9128"
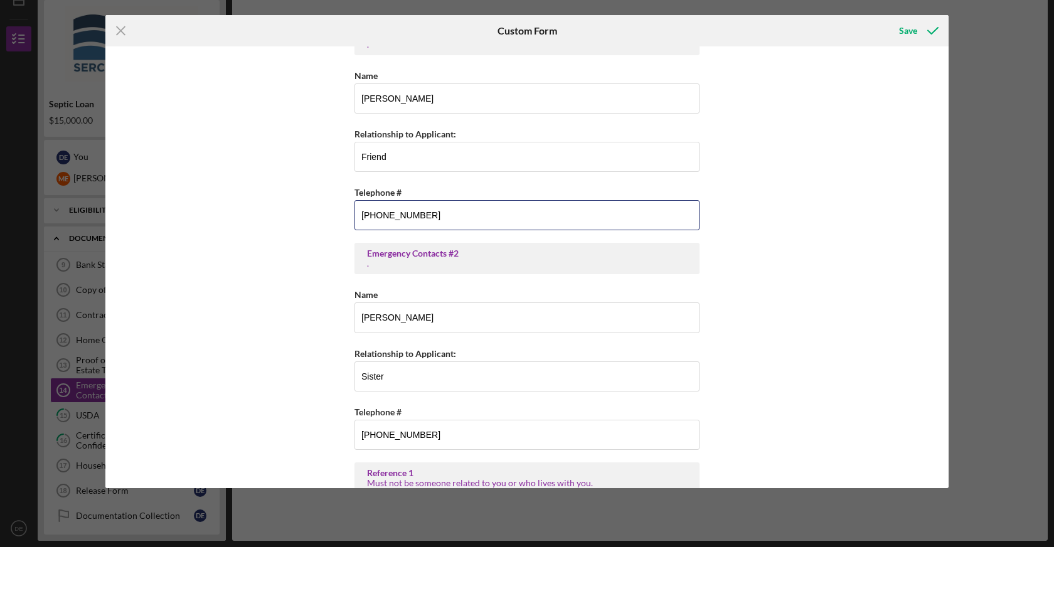
scroll to position [34, 0]
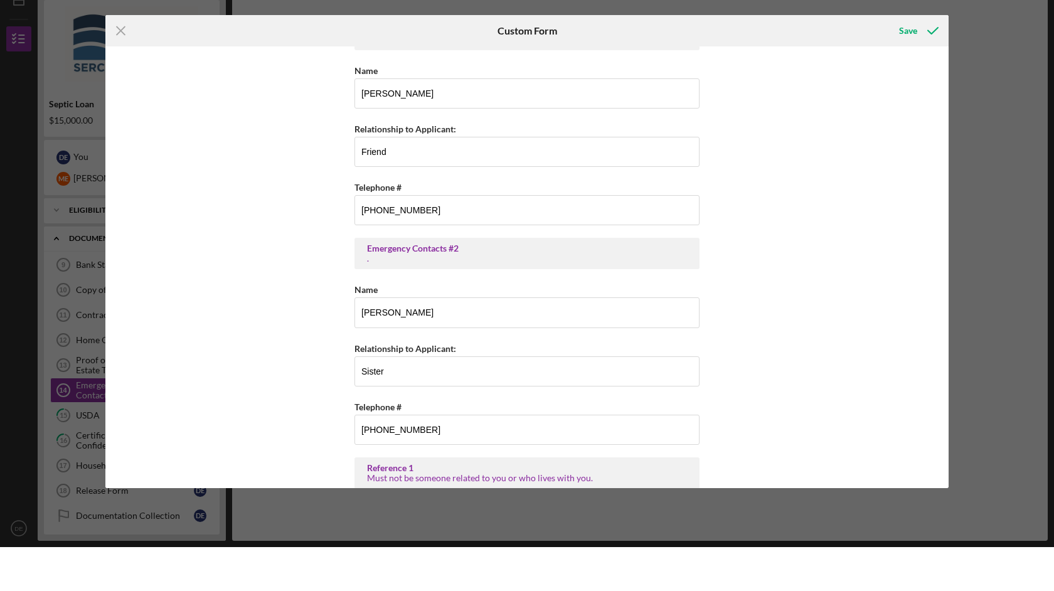
click at [783, 291] on div "Emergency Contacts #1 . Name Brenda Wade Relationship to Applicant: Friend Tele…" at bounding box center [527, 311] width 844 height 442
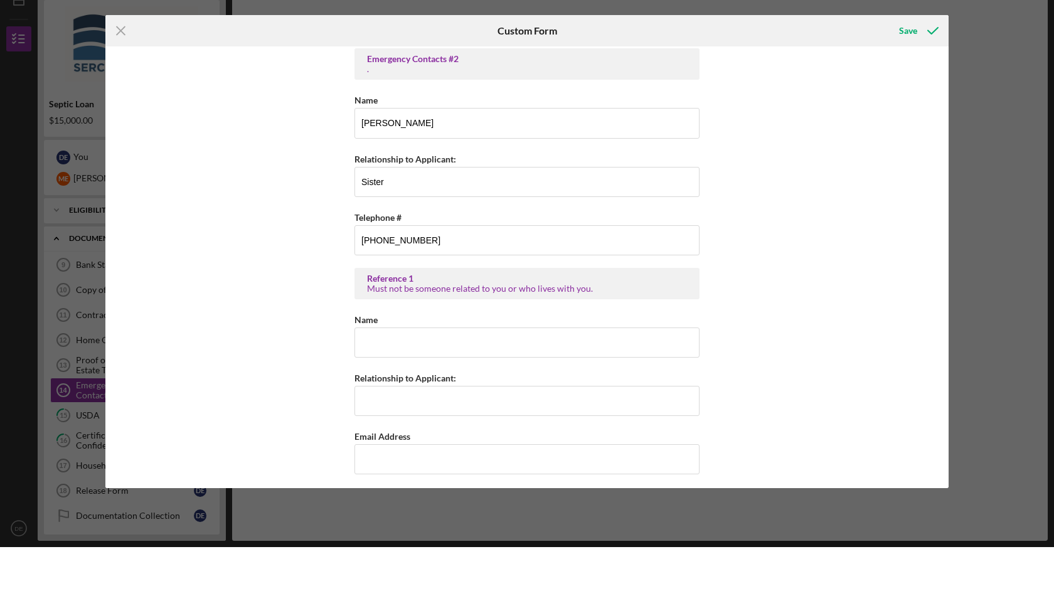
scroll to position [234, 0]
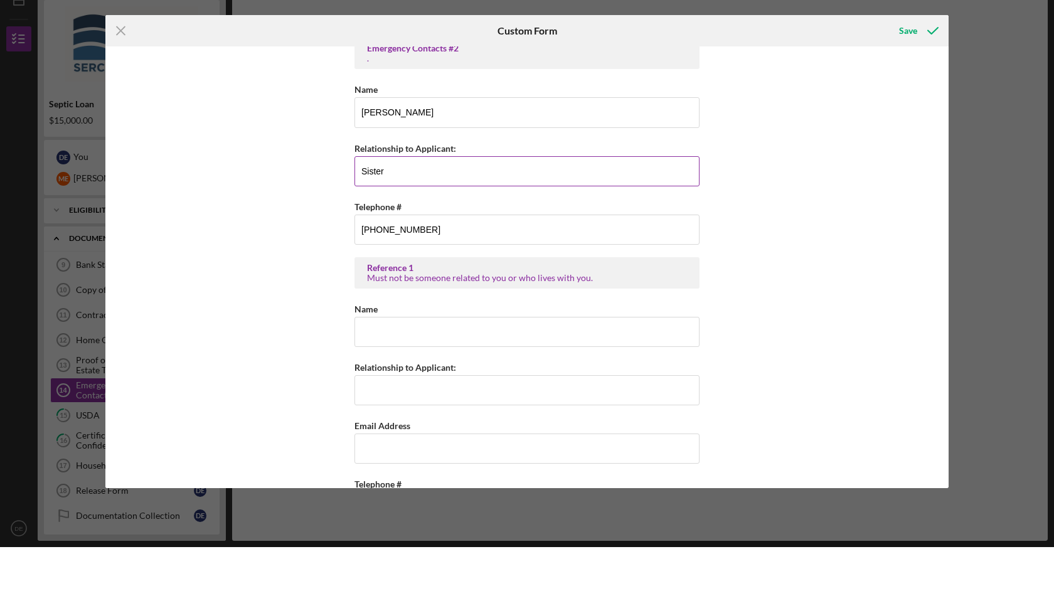
click at [390, 200] on input "Sister" at bounding box center [527, 215] width 345 height 30
type input "S"
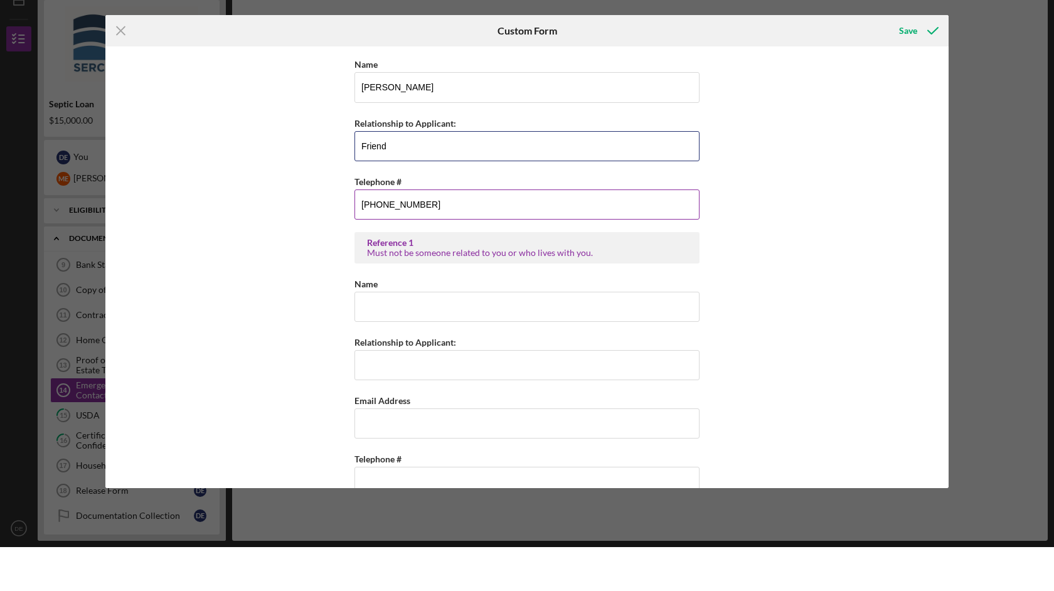
scroll to position [268, 0]
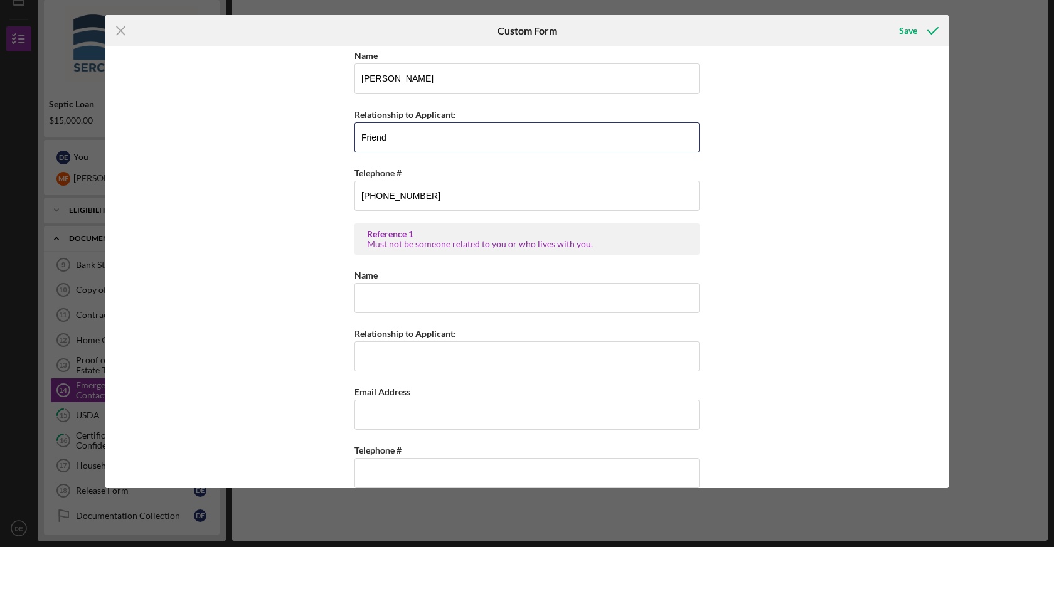
type input "Friend"
click at [750, 258] on div "Emergency Contacts #1 . Name Brenda Wade Relationship to Applicant: Friend Tele…" at bounding box center [527, 311] width 844 height 442
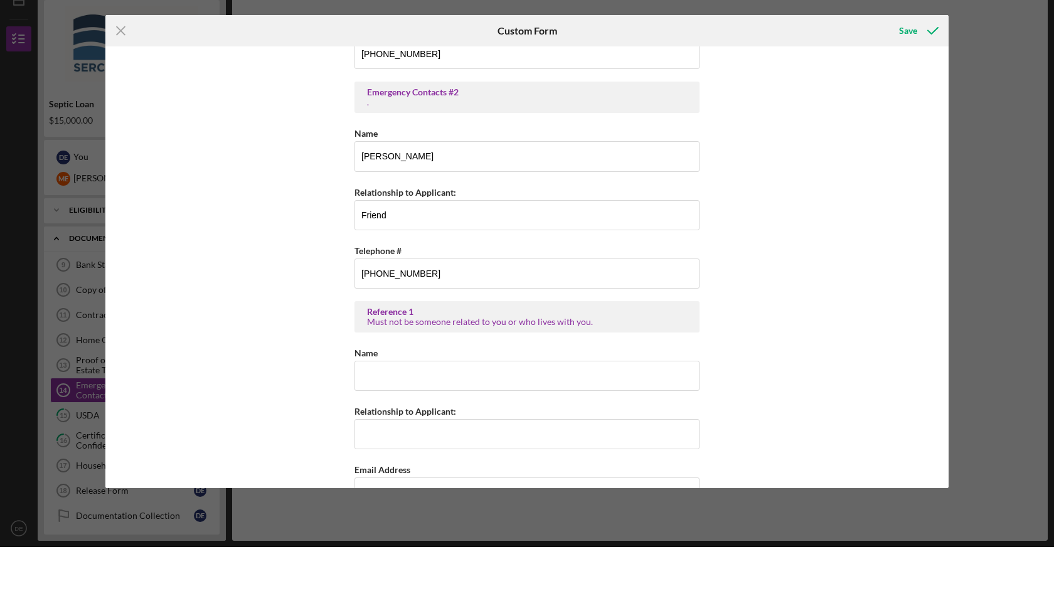
scroll to position [186, 0]
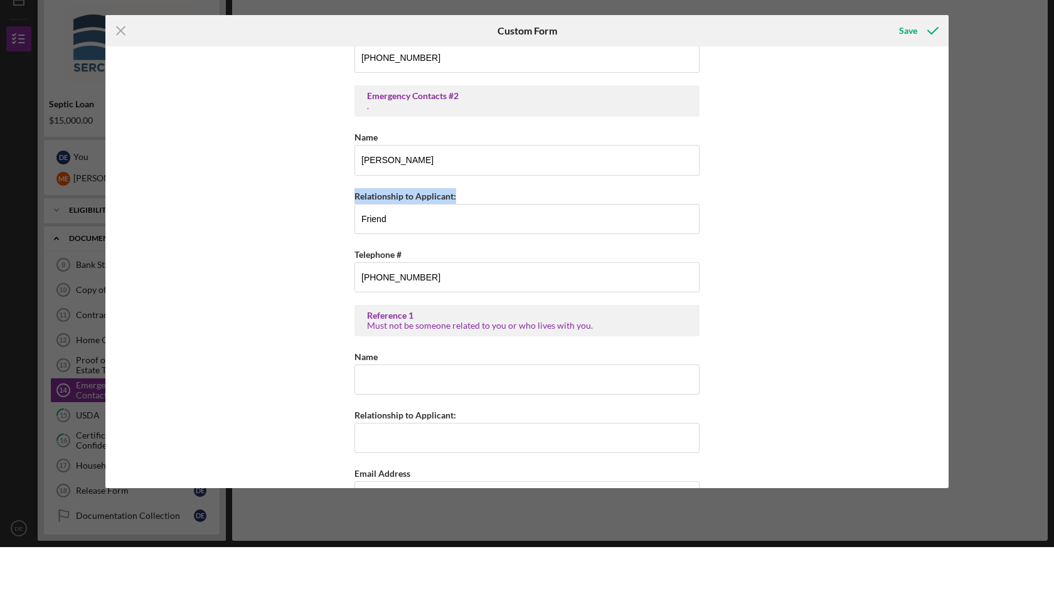
click at [776, 365] on div "Emergency Contacts #1 . Name Brenda Wade Relationship to Applicant: Friend Tele…" at bounding box center [527, 311] width 844 height 442
drag, startPoint x: 820, startPoint y: 327, endPoint x: 822, endPoint y: 296, distance: 30.8
click at [822, 296] on div "Emergency Contacts #1 . Name Brenda Wade Relationship to Applicant: Friend Tele…" at bounding box center [527, 311] width 844 height 442
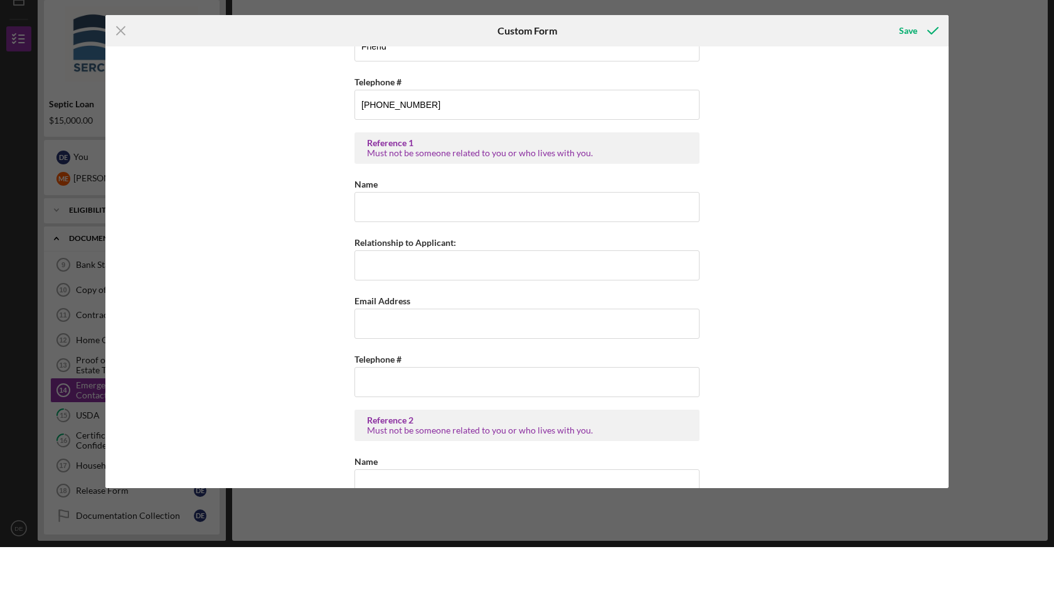
scroll to position [391, 0]
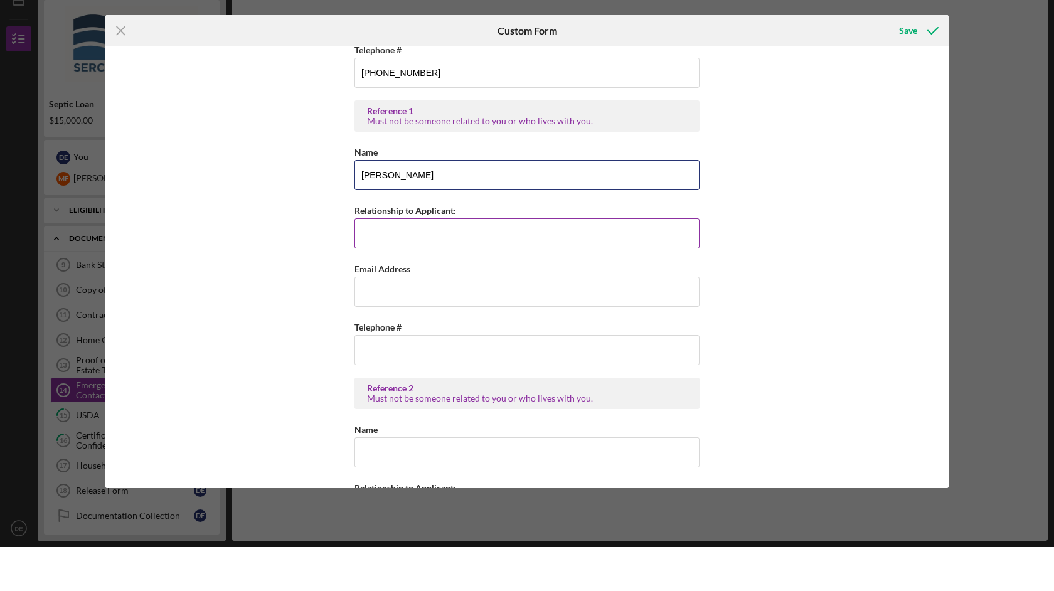
type input "Brenda Wade"
click at [390, 262] on input "Relationship to Applicant:" at bounding box center [527, 277] width 345 height 30
type input "Friend"
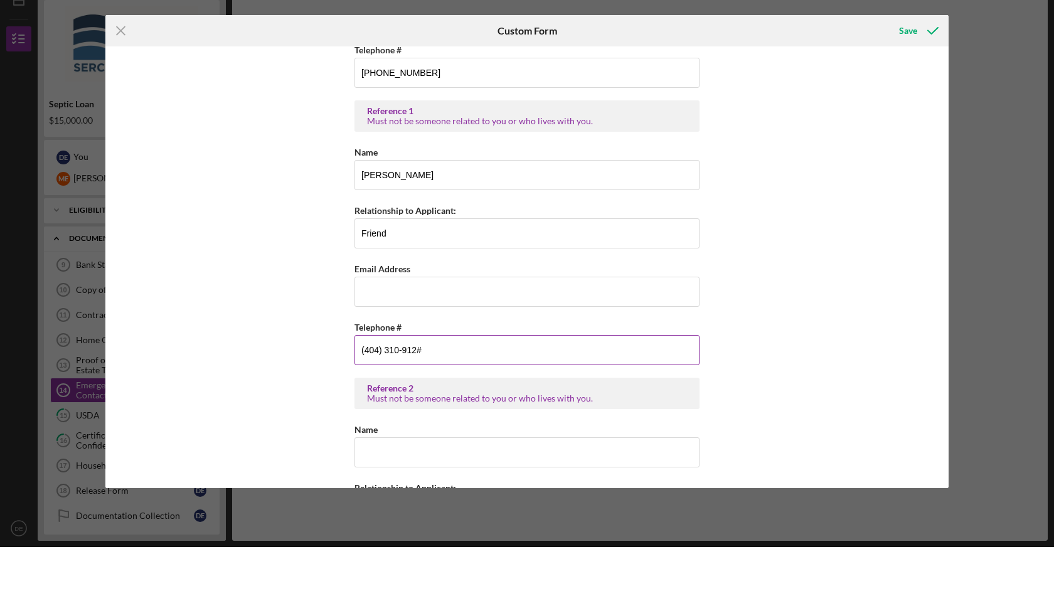
type input "(404) 310-9128"
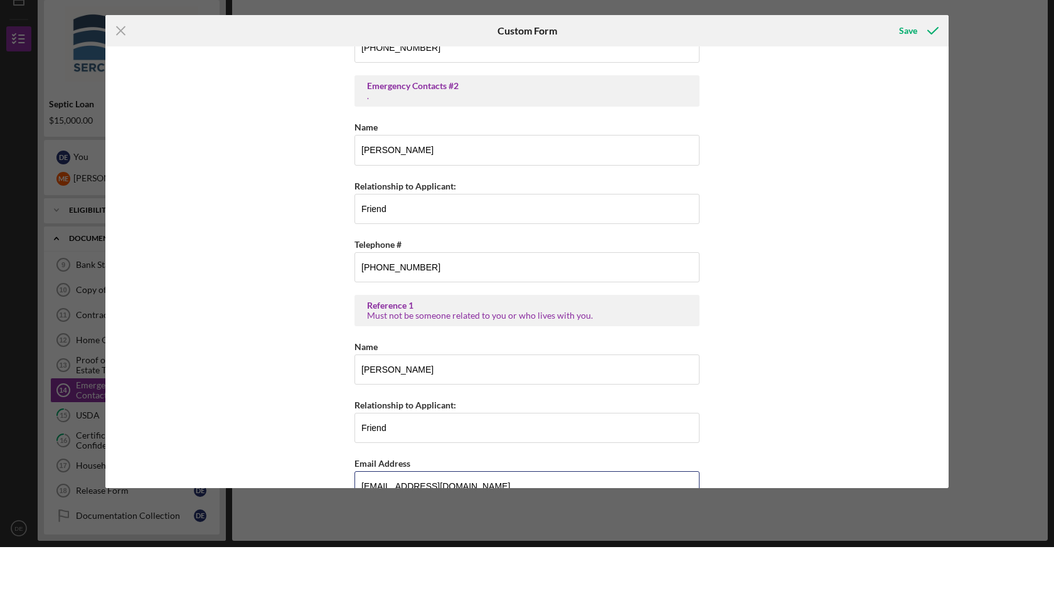
scroll to position [186, 0]
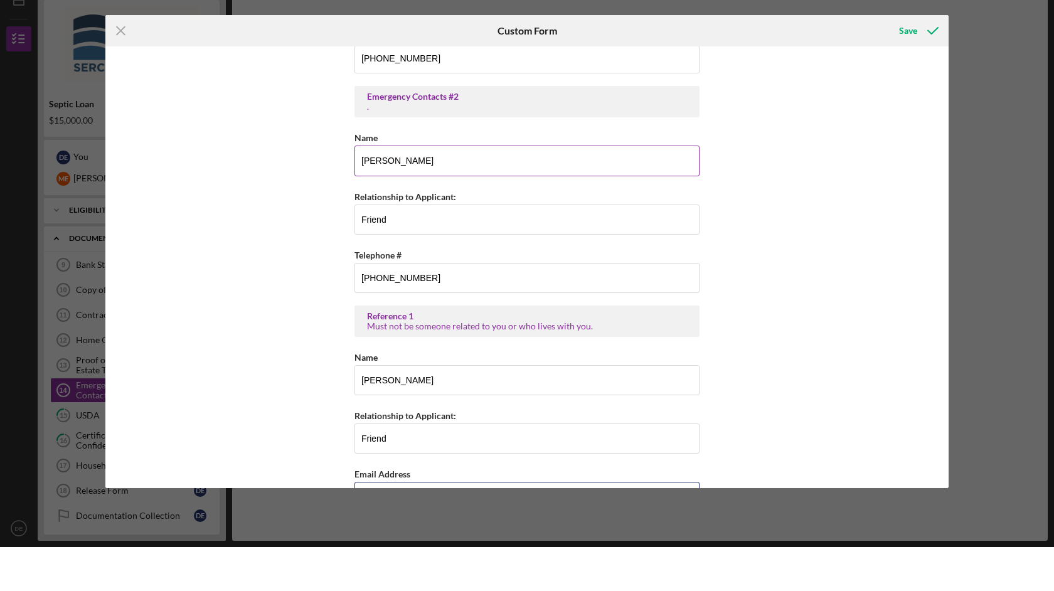
type input "bewaye1983@gmail.co"
click at [422, 190] on input "Joyce Starks" at bounding box center [527, 205] width 345 height 30
type input "J"
type input "Brenda Ram"
click at [427, 307] on input "(352) 278-8703" at bounding box center [527, 322] width 345 height 30
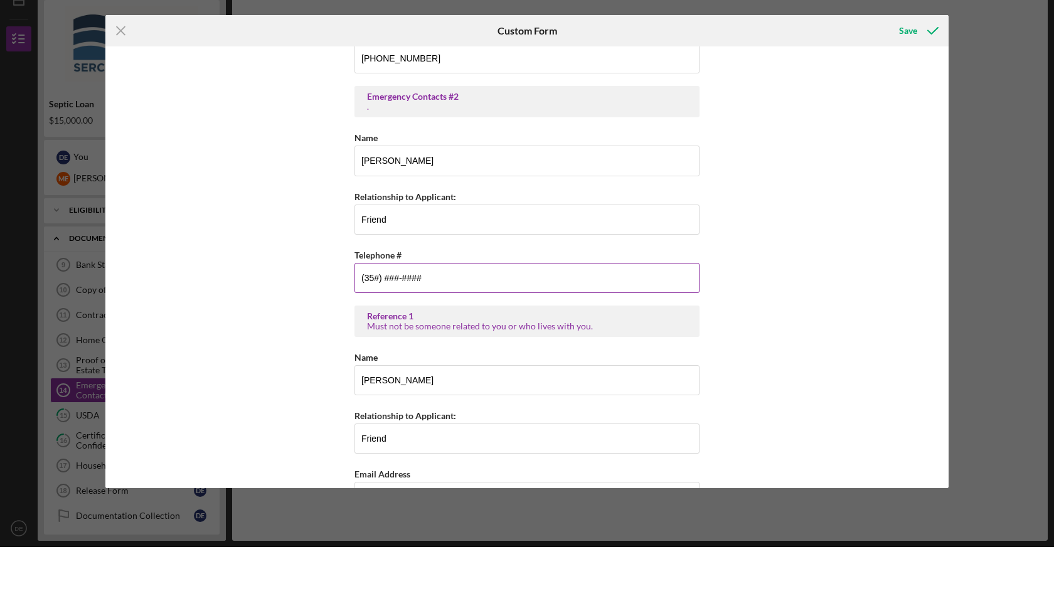
type input "(3##) ###-####"
type input "(404) 376-6786"
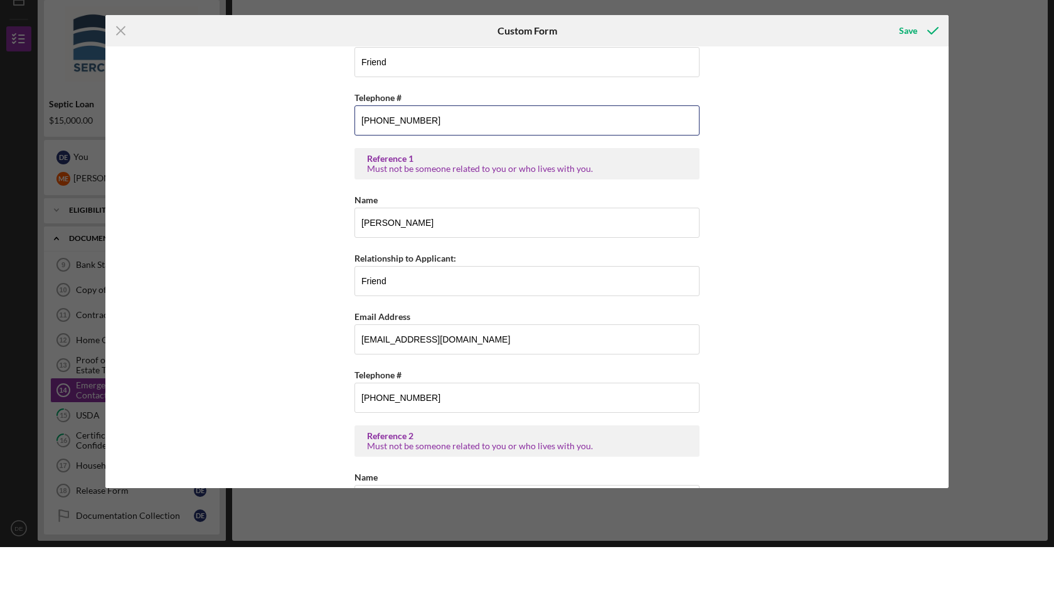
scroll to position [343, 0]
click at [810, 240] on div "Emergency Contacts #1 . Name Brenda Wade Relationship to Applicant: Friend Tele…" at bounding box center [527, 311] width 844 height 442
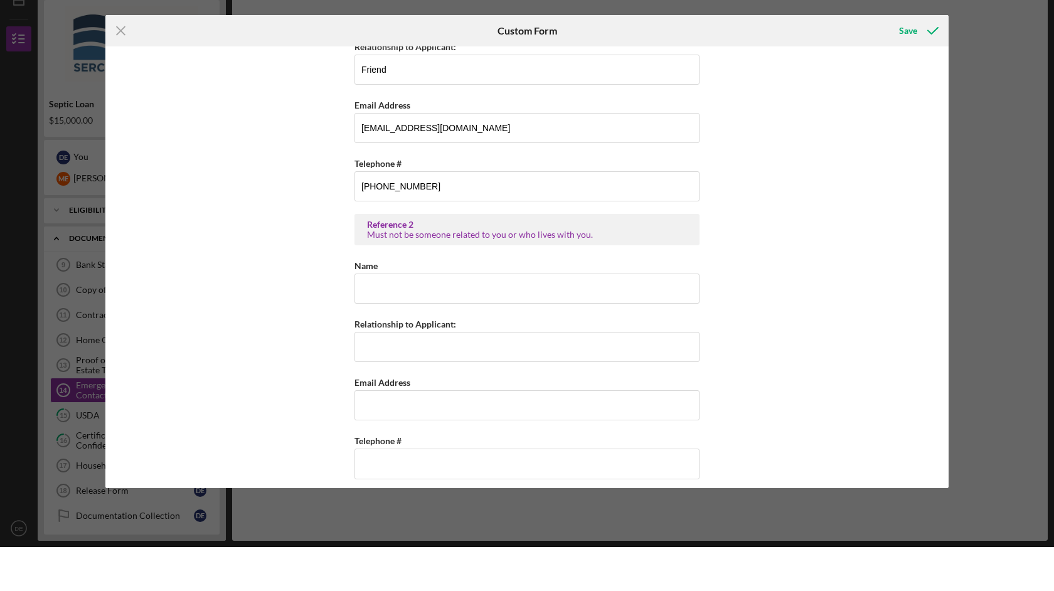
scroll to position [554, 0]
type input "Brenda Rampo"
click at [404, 377] on input "Relationship to Applicant:" at bounding box center [527, 392] width 345 height 30
type input "Friend"
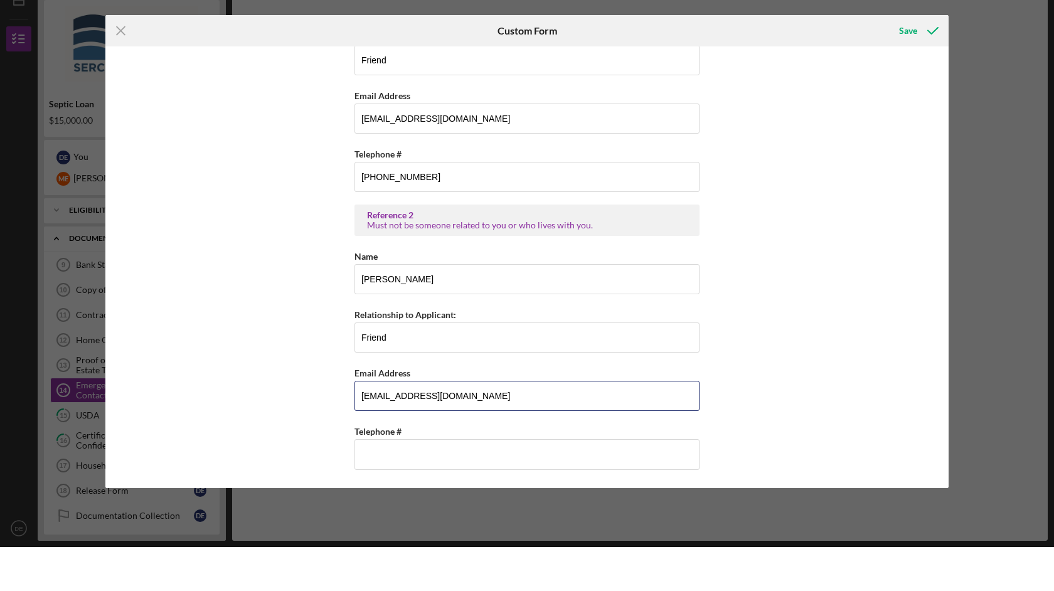
scroll to position [604, 0]
type input "brampoldt@yahoo.com"
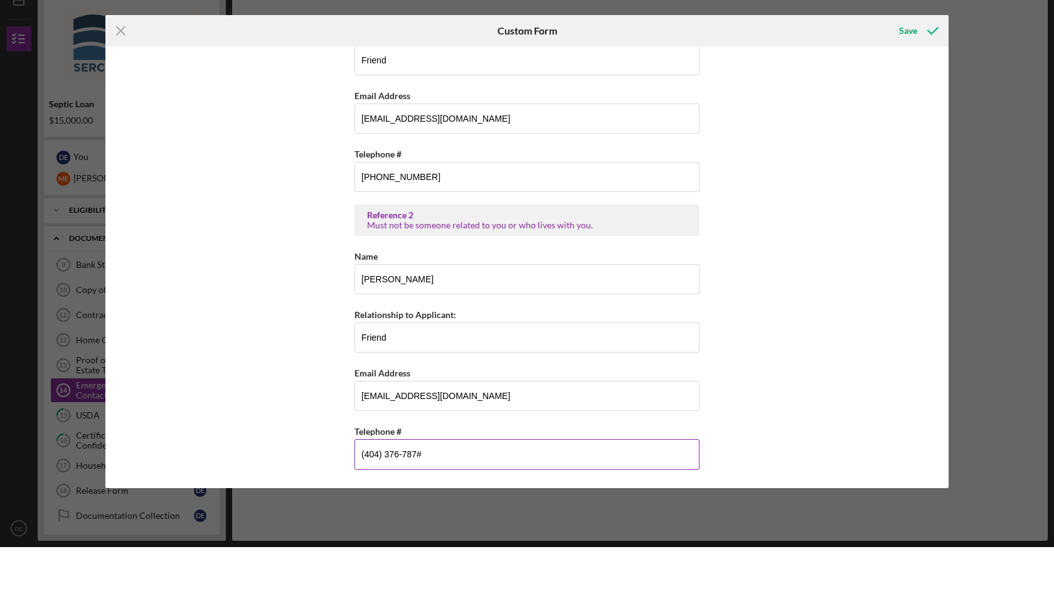
type input "(404) 376-7873"
drag, startPoint x: 760, startPoint y: 342, endPoint x: 761, endPoint y: 377, distance: 35.2
click at [761, 377] on div "Emergency Contacts #1 . Name Brenda Wade Relationship to Applicant: Friend Tele…" at bounding box center [527, 311] width 844 height 442
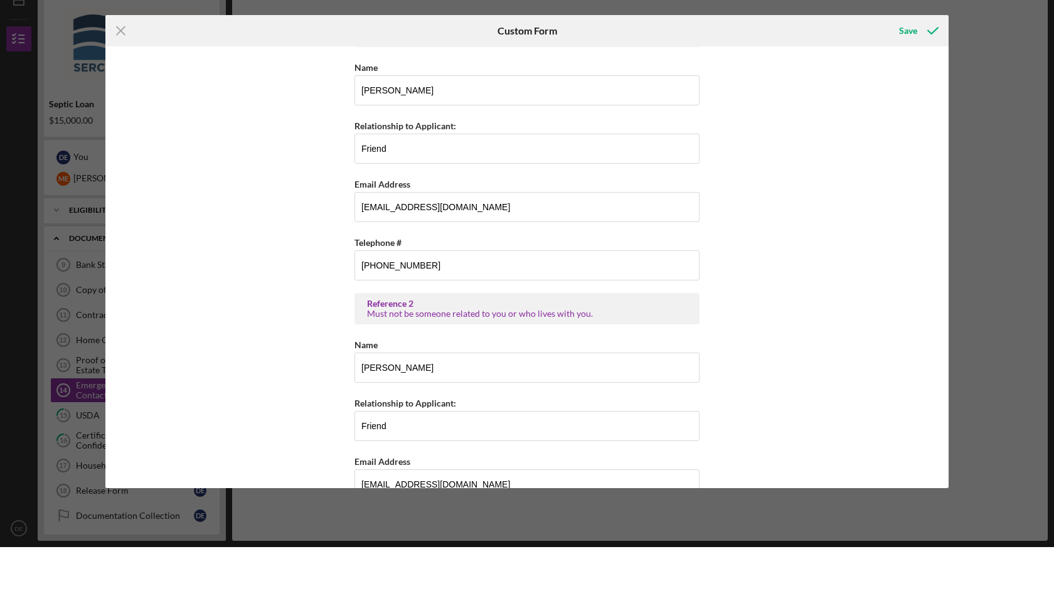
scroll to position [520, 0]
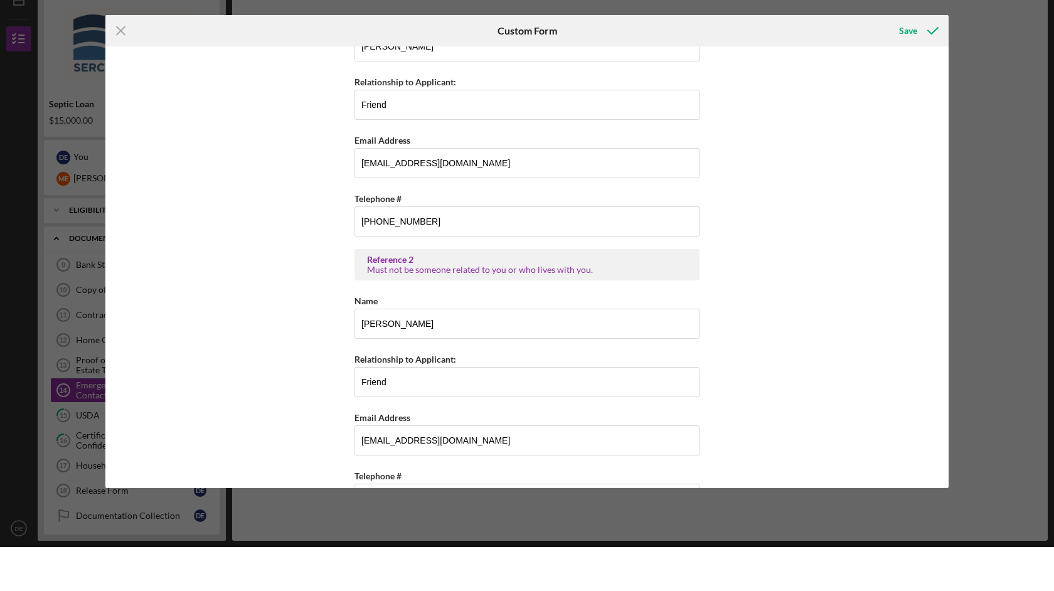
click at [858, 191] on div "Emergency Contacts #1 . Name Brenda Wade Relationship to Applicant: Friend Tele…" at bounding box center [527, 311] width 844 height 442
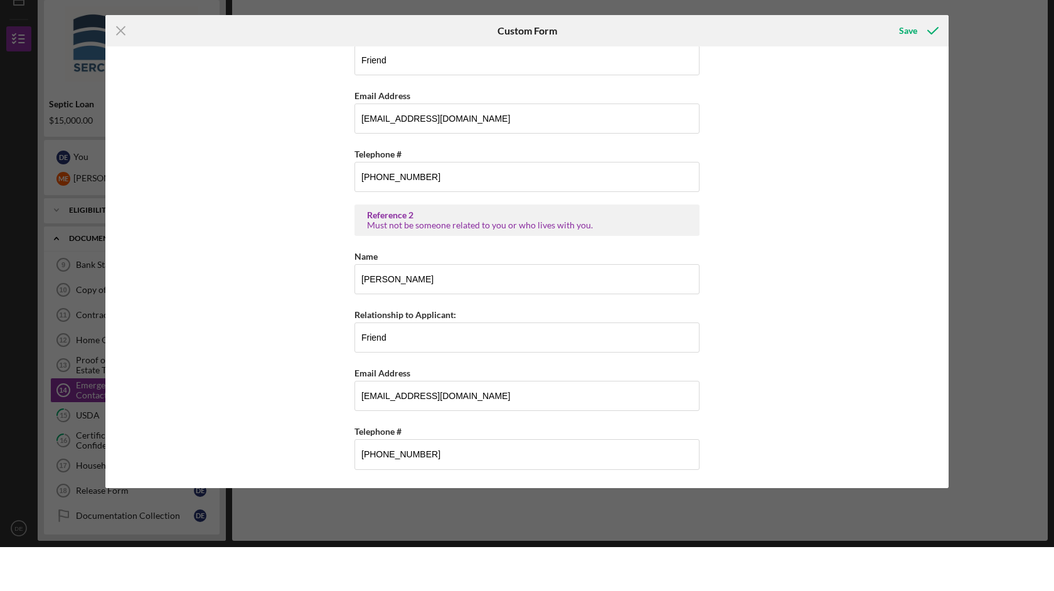
scroll to position [604, 0]
click at [916, 62] on div "Save" at bounding box center [908, 74] width 18 height 25
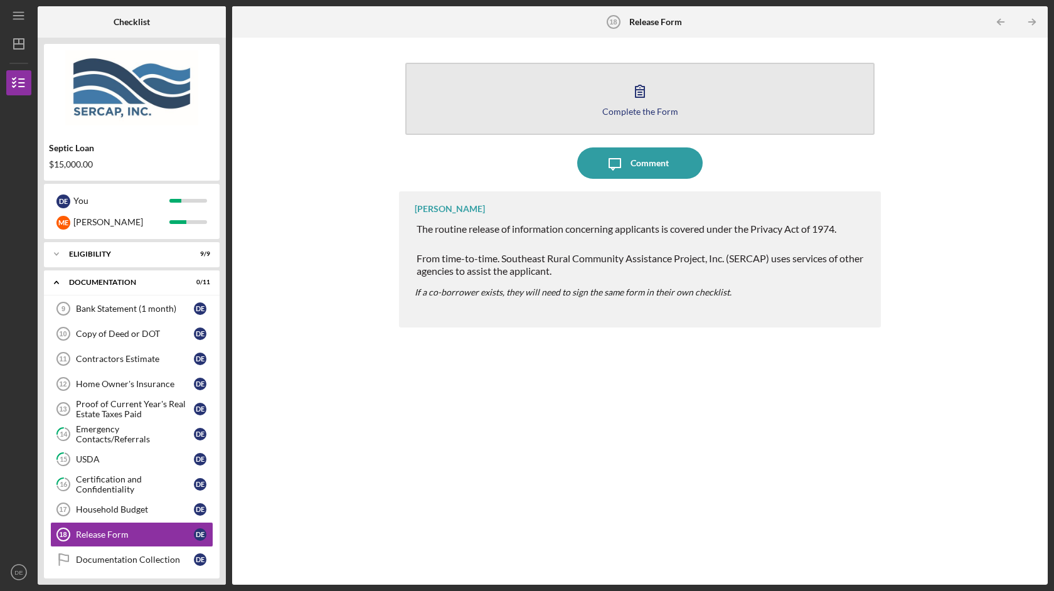
click at [643, 103] on icon "button" at bounding box center [639, 90] width 31 height 31
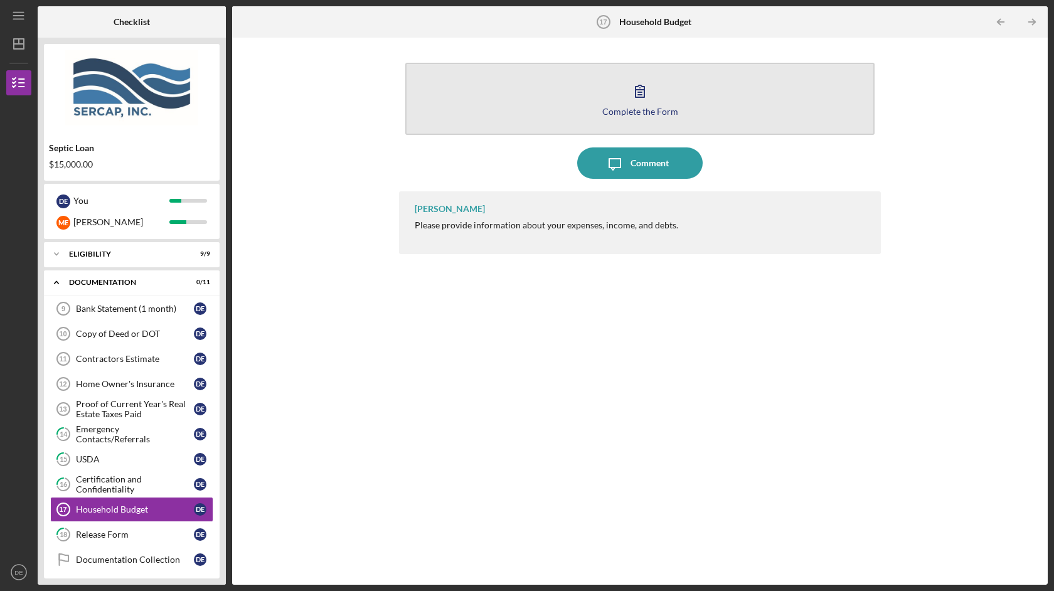
click at [640, 100] on icon "button" at bounding box center [639, 90] width 31 height 31
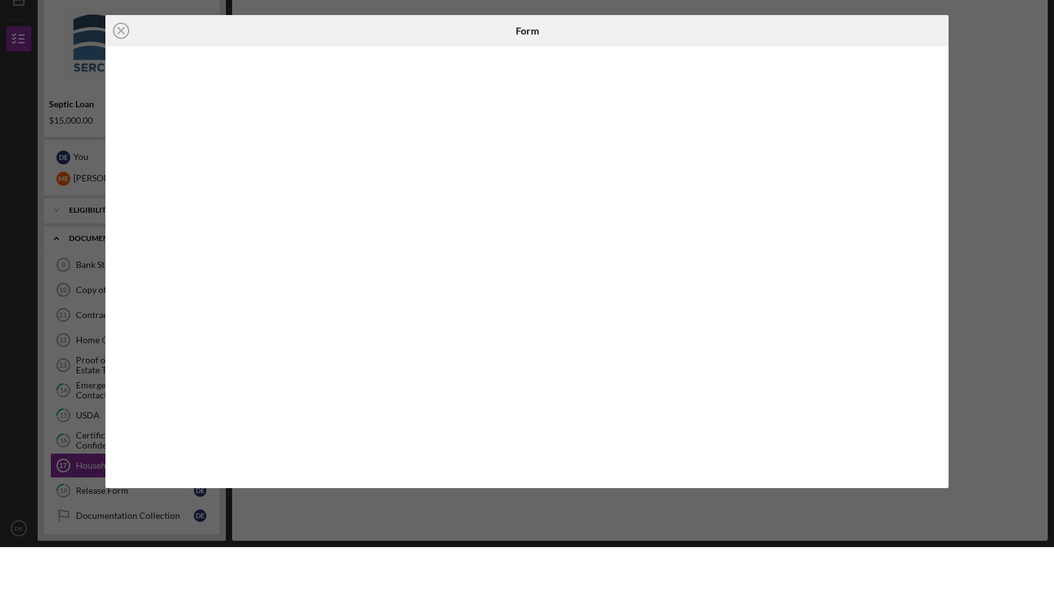
click at [938, 422] on div at bounding box center [527, 311] width 844 height 442
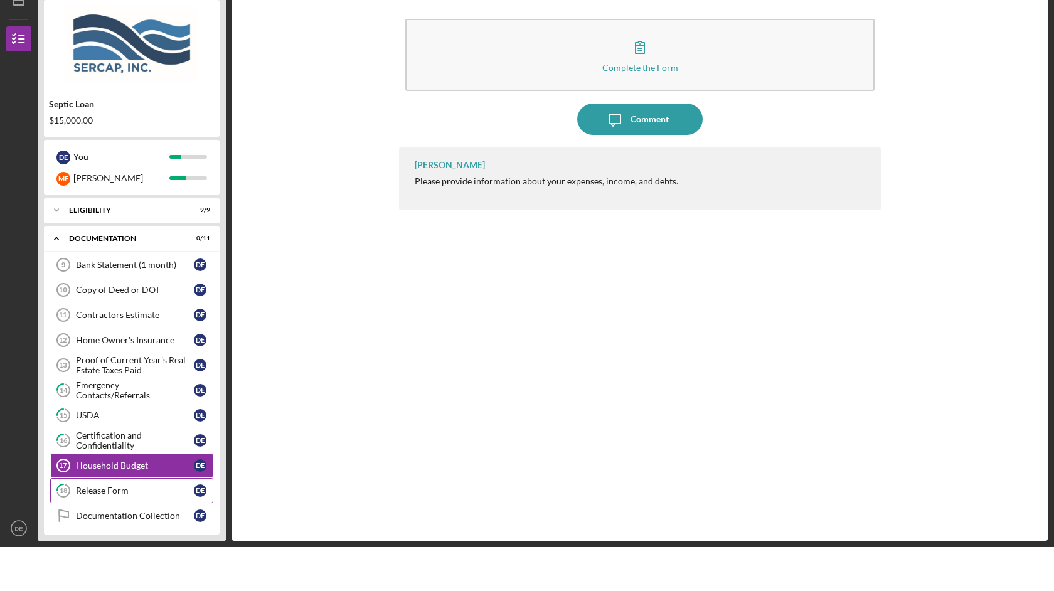
click at [153, 530] on div "Release Form" at bounding box center [135, 535] width 118 height 10
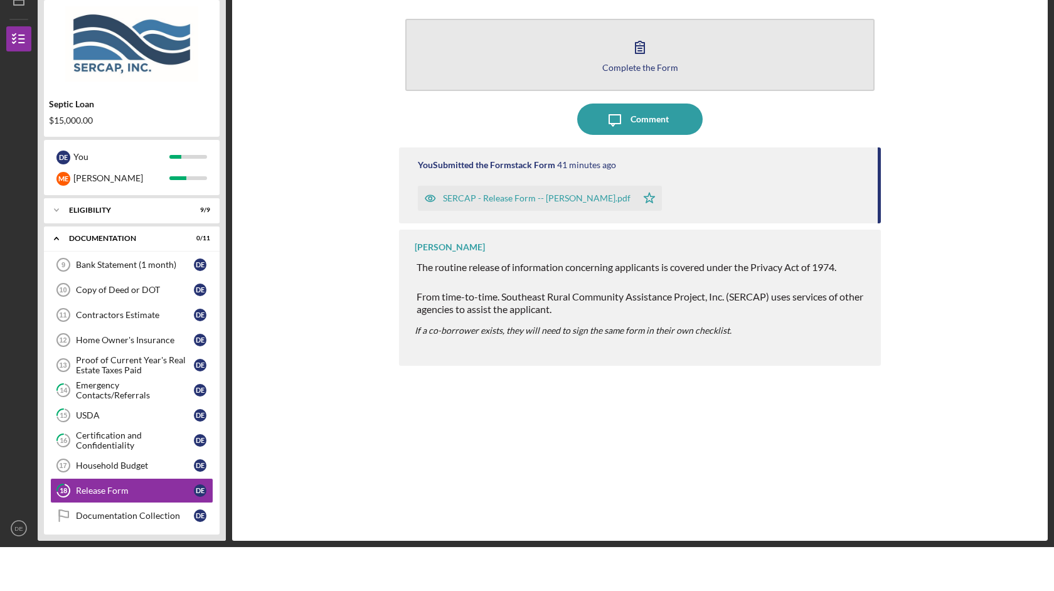
click at [628, 75] on icon "button" at bounding box center [639, 90] width 31 height 31
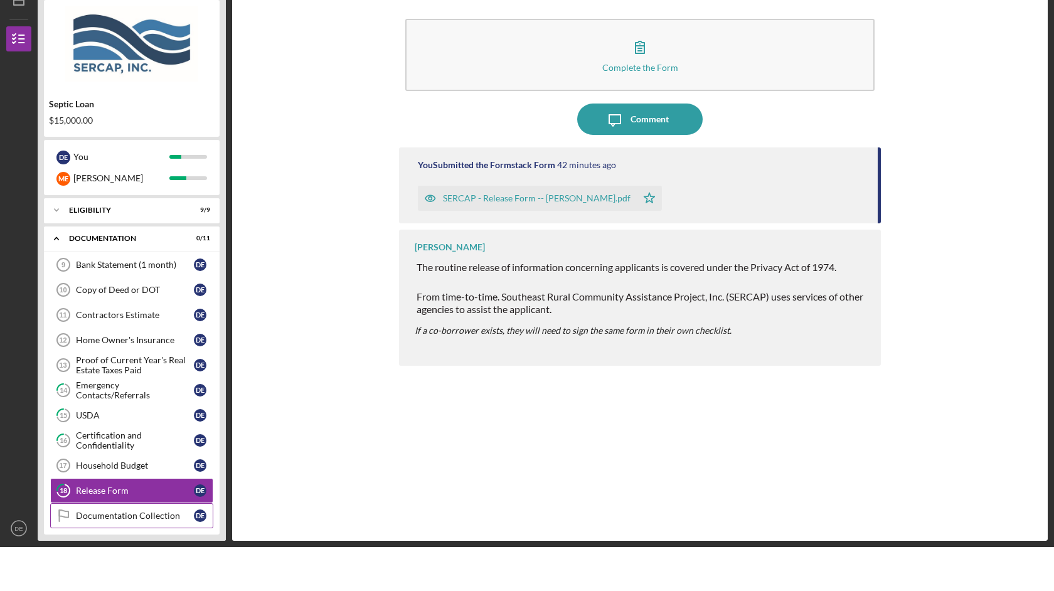
click at [141, 555] on div "Documentation Collection" at bounding box center [135, 560] width 118 height 10
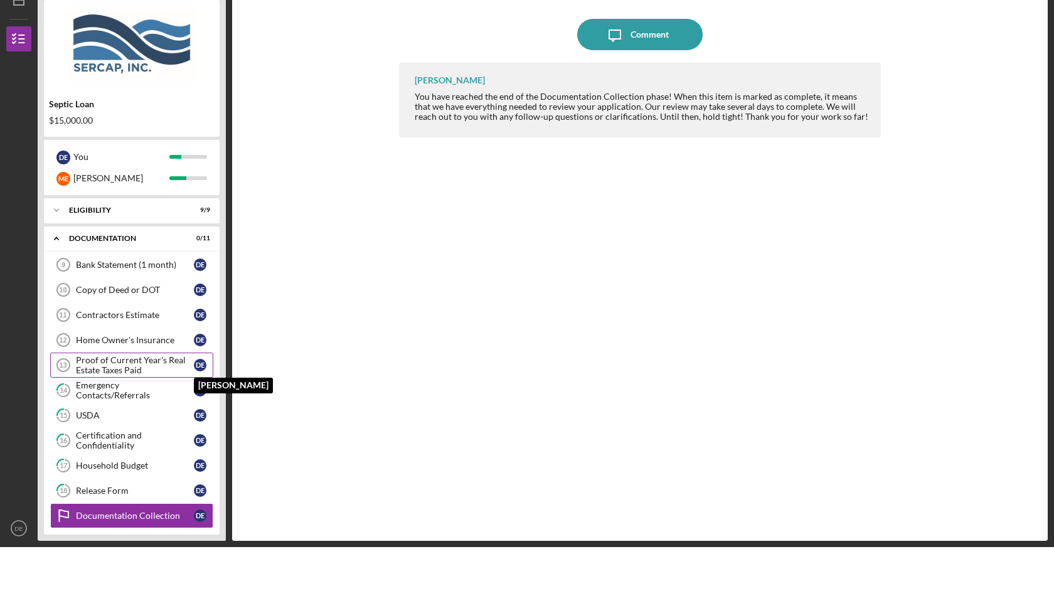
click at [199, 403] on div "D E" at bounding box center [200, 409] width 13 height 13
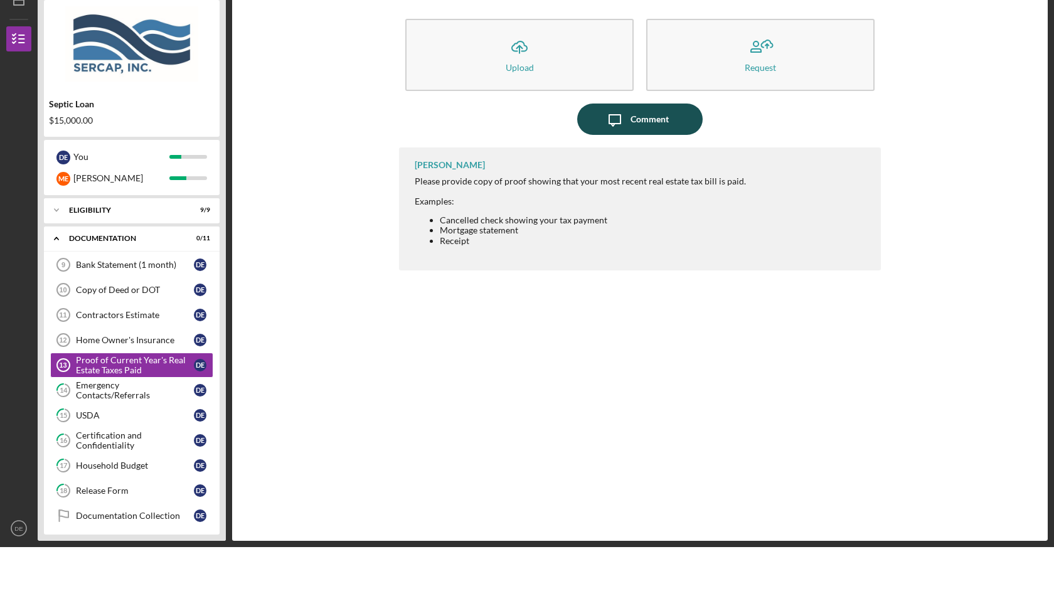
click at [646, 147] on div "Comment" at bounding box center [650, 162] width 38 height 31
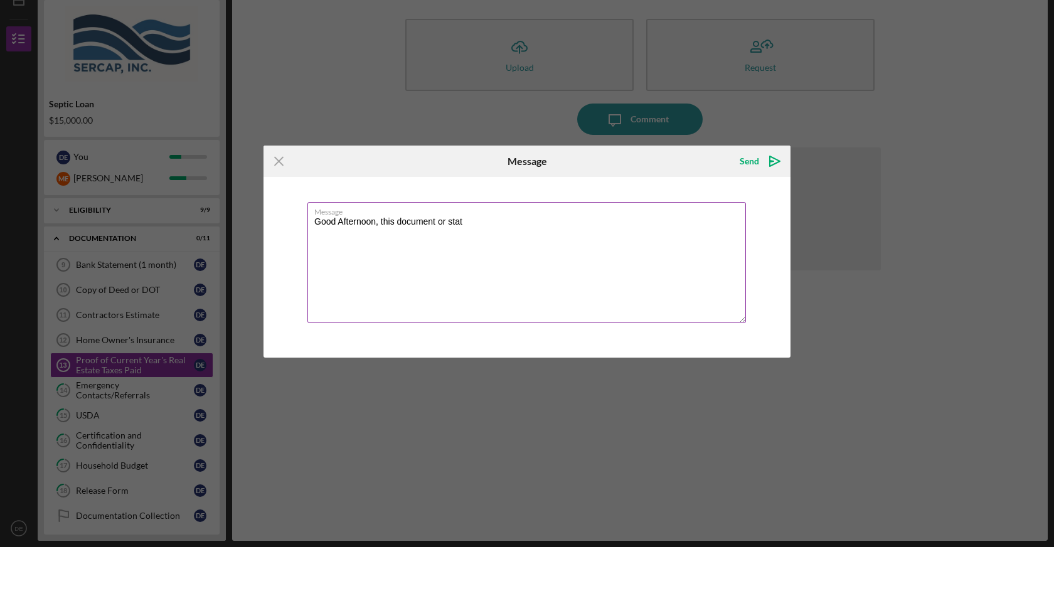
click at [444, 246] on textarea "Good Afternoon, this document or sta" at bounding box center [527, 306] width 439 height 121
click at [437, 246] on textarea "Good Afternoon, this document or statement is paid by my mortgage company.They …" at bounding box center [527, 306] width 439 height 121
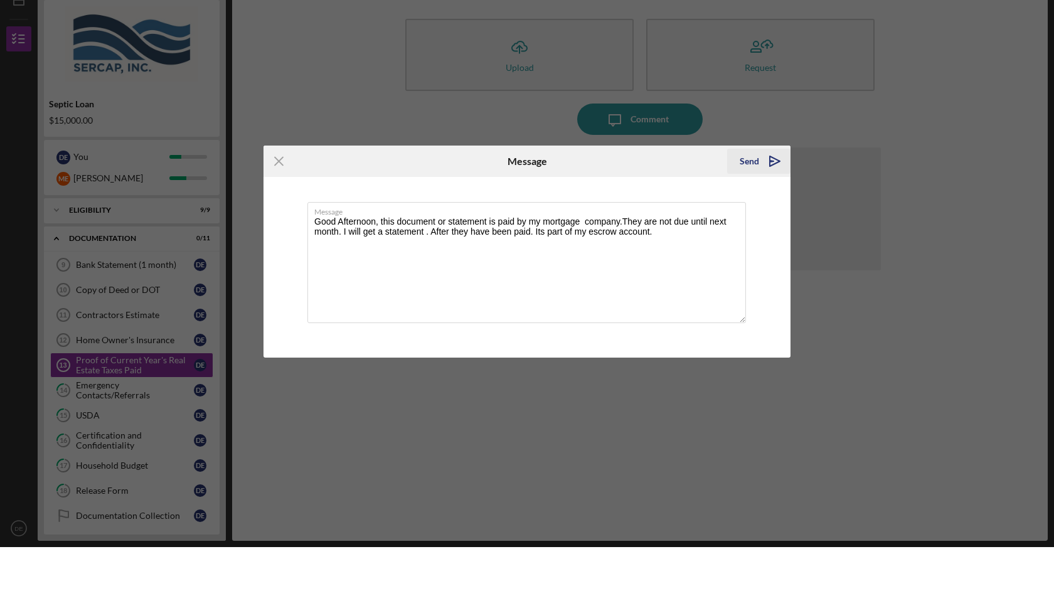
type textarea "Good Afternoon, this document or statement is paid by my mortgage company.They …"
click at [747, 193] on div "Send" at bounding box center [749, 205] width 19 height 25
